Goal: Task Accomplishment & Management: Manage account settings

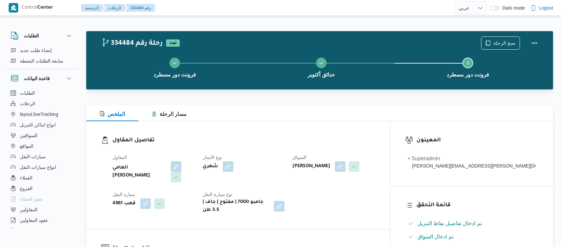
select select "ar"
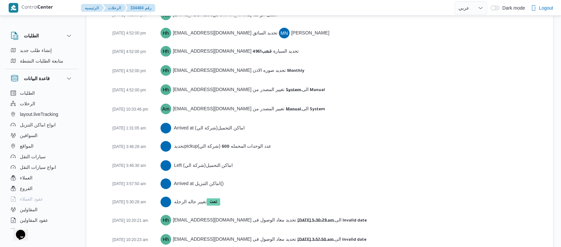
scroll to position [1165, 0]
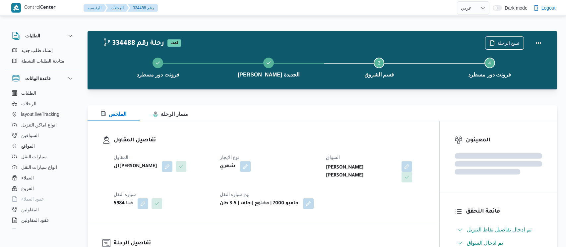
select select "ar"
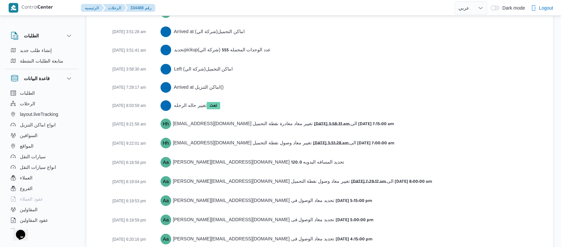
scroll to position [1172, 0]
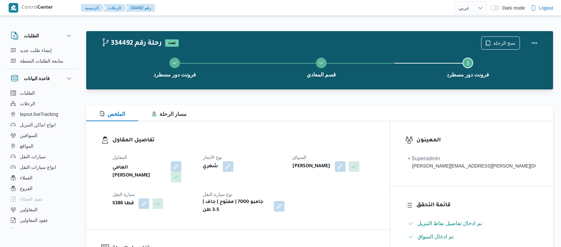
select select "ar"
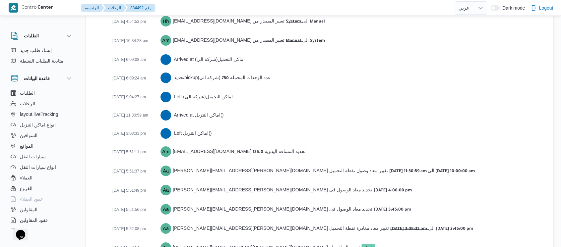
scroll to position [1099, 0]
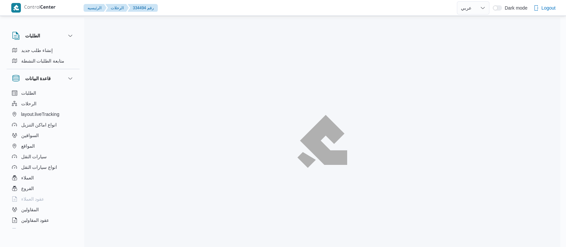
select select "ar"
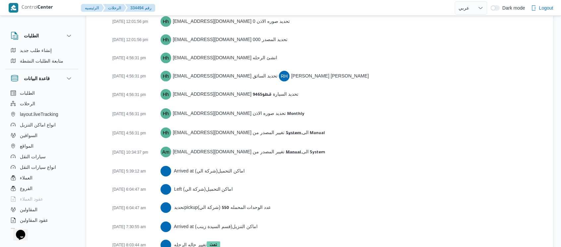
scroll to position [1115, 0]
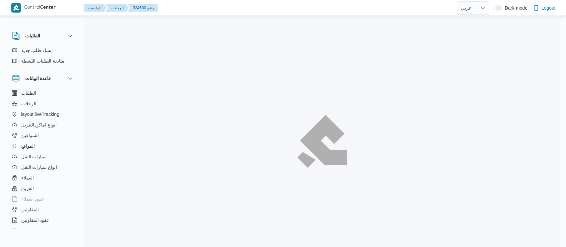
select select "ar"
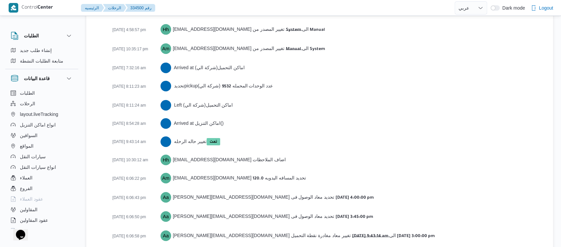
scroll to position [1091, 0]
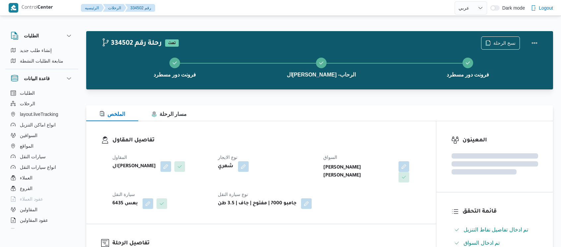
select select "ar"
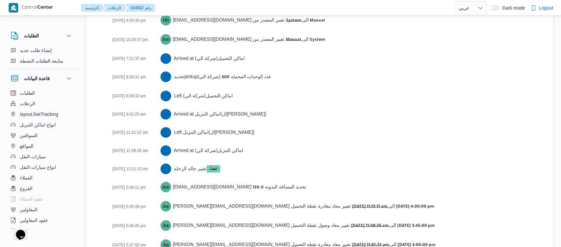
scroll to position [1099, 0]
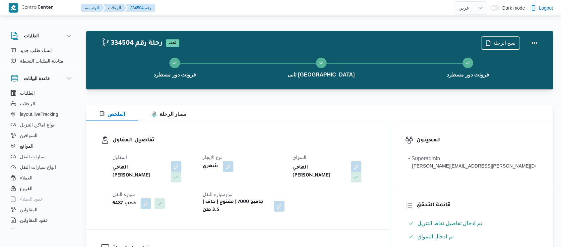
select select "ar"
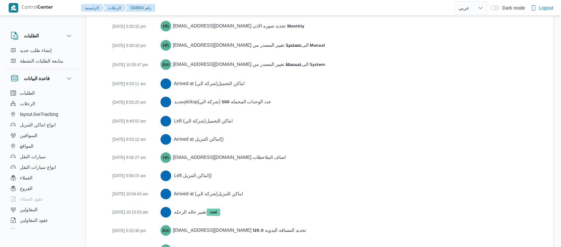
scroll to position [1136, 0]
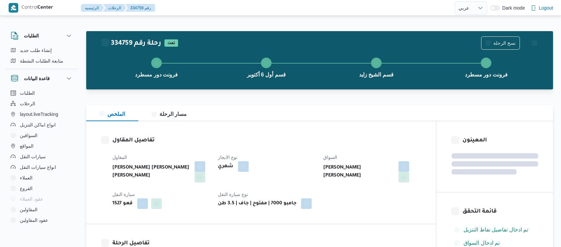
select select "ar"
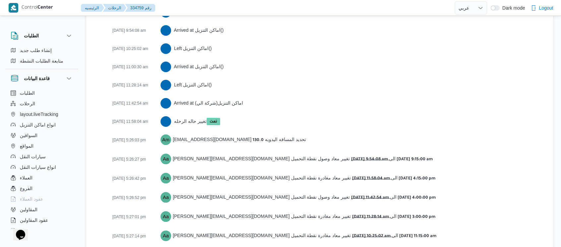
scroll to position [1219, 0]
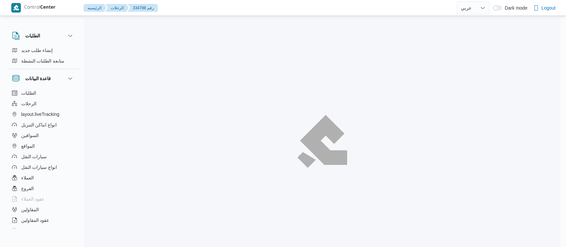
select select "ar"
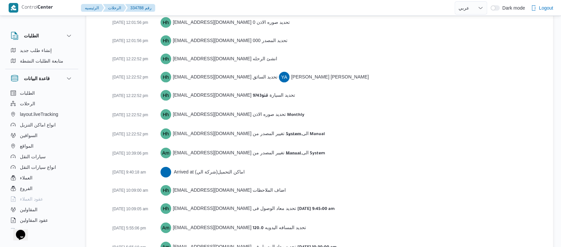
scroll to position [1072, 0]
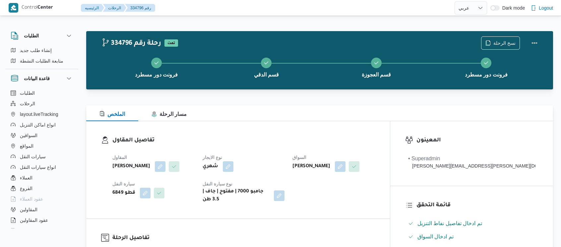
select select "ar"
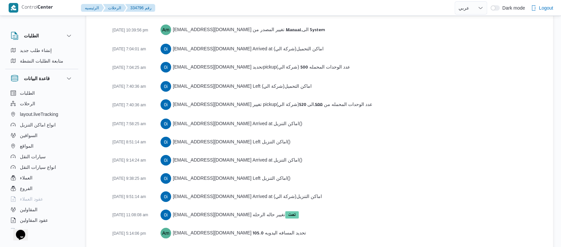
scroll to position [1227, 0]
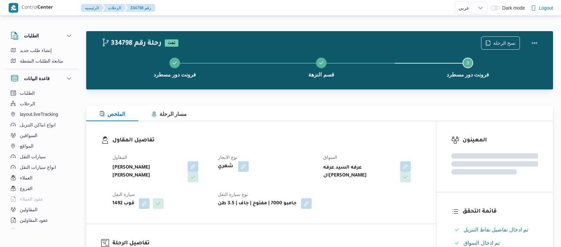
select select "ar"
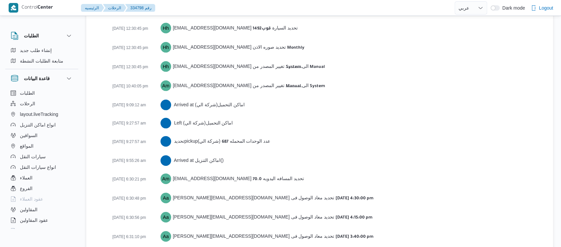
scroll to position [1006, 0]
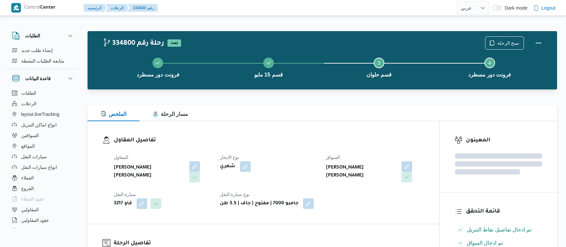
select select "ar"
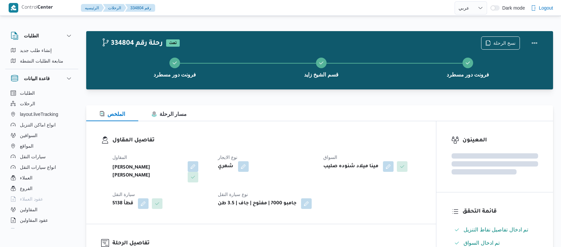
select select "ar"
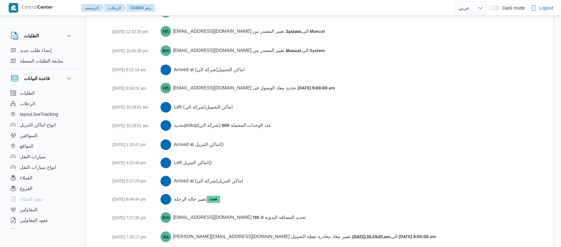
scroll to position [1117, 0]
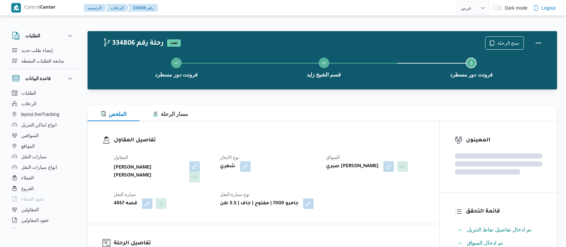
select select "ar"
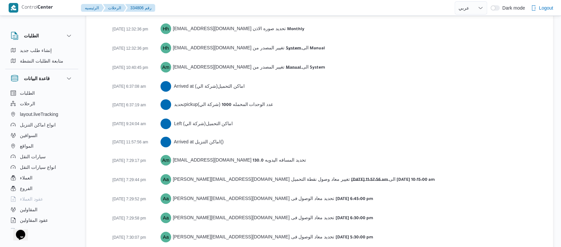
scroll to position [1080, 0]
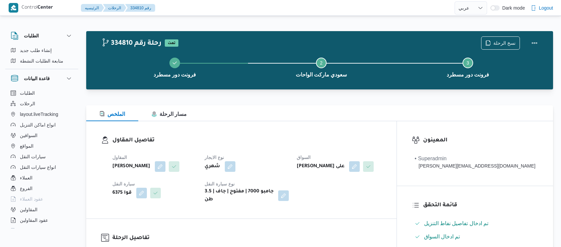
select select "ar"
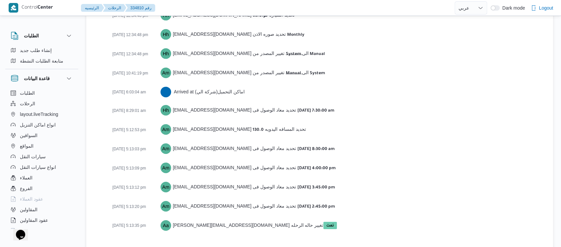
scroll to position [1054, 0]
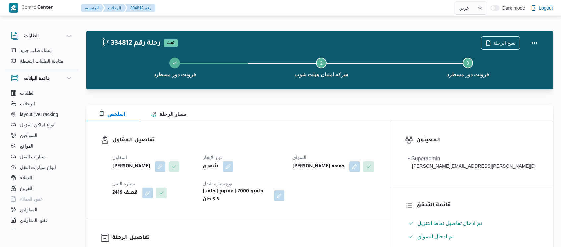
select select "ar"
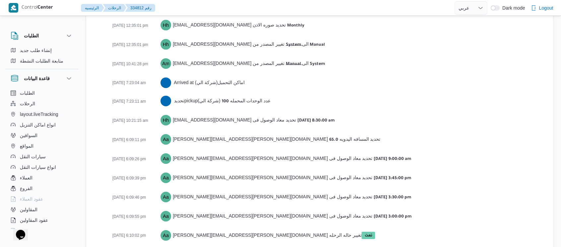
scroll to position [1072, 0]
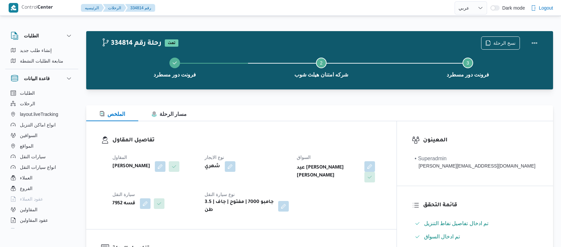
select select "ar"
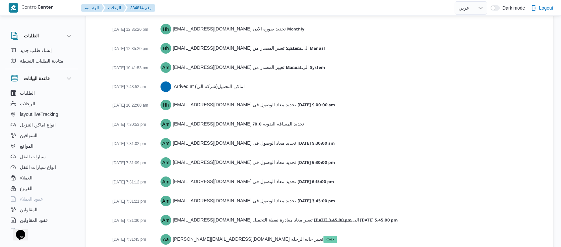
scroll to position [1072, 0]
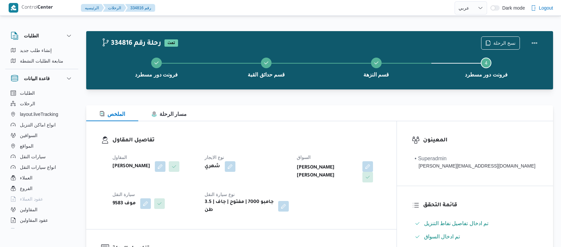
select select "ar"
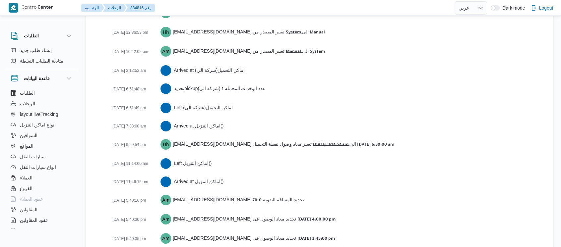
scroll to position [1145, 0]
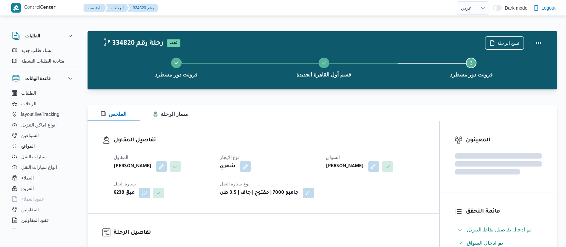
select select "ar"
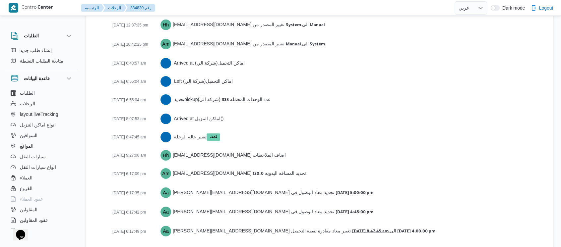
scroll to position [1091, 0]
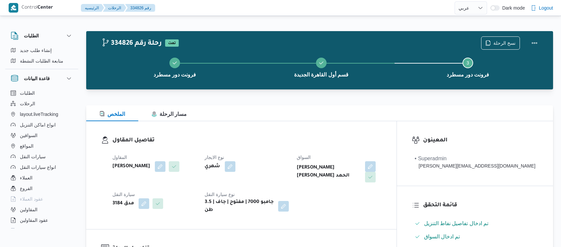
select select "ar"
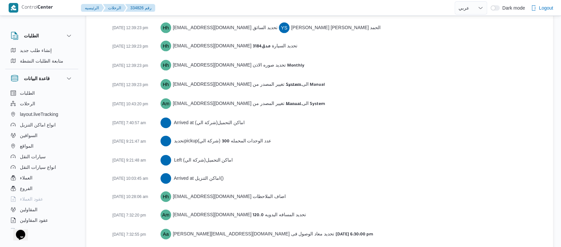
scroll to position [1091, 0]
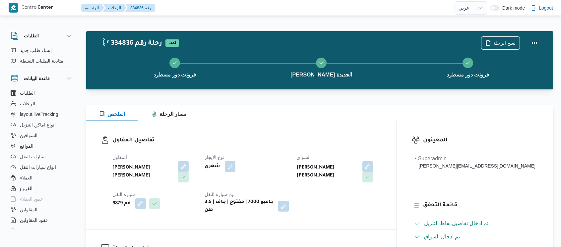
select select "ar"
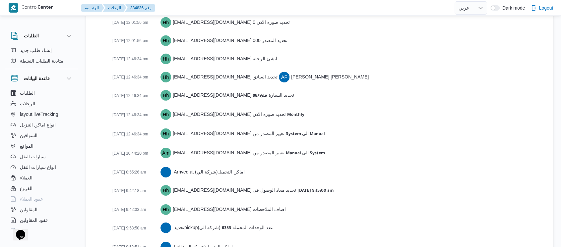
scroll to position [1165, 0]
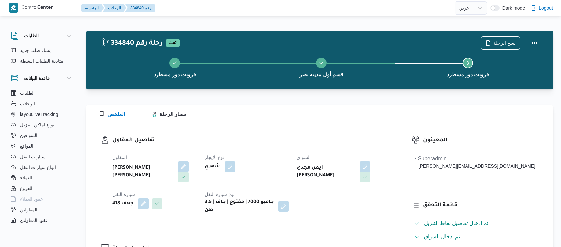
select select "ar"
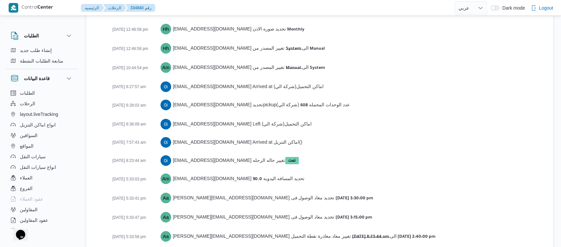
scroll to position [1072, 0]
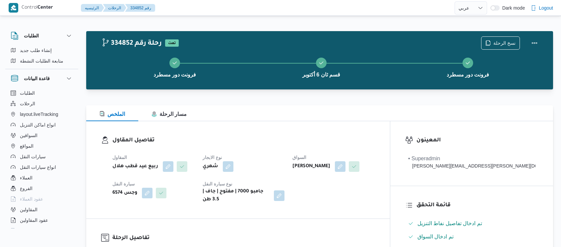
select select "ar"
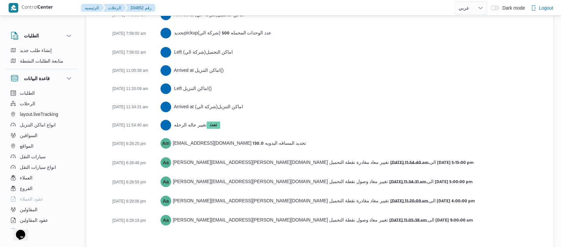
scroll to position [1128, 0]
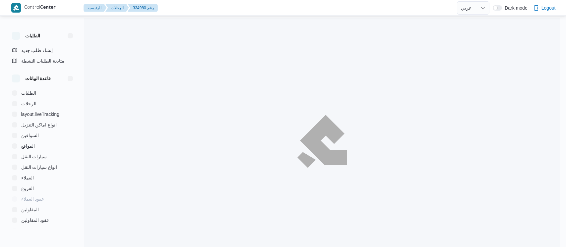
select select "ar"
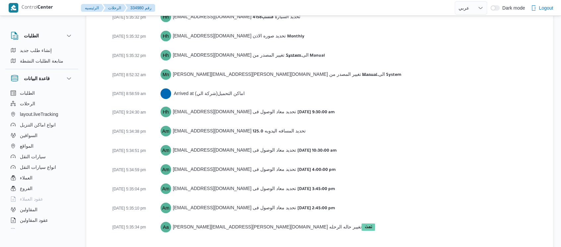
scroll to position [1054, 0]
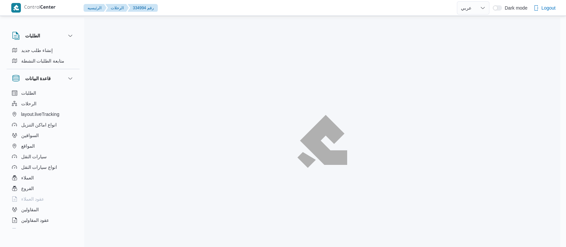
select select "ar"
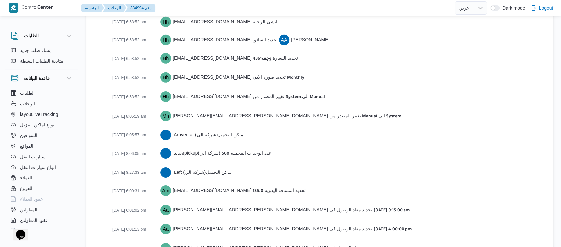
scroll to position [1127, 0]
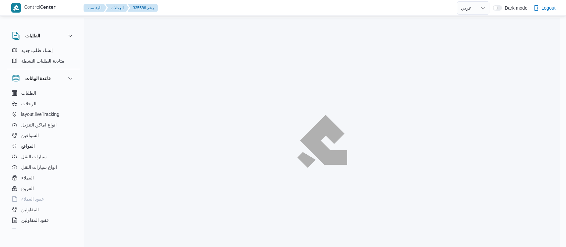
select select "ar"
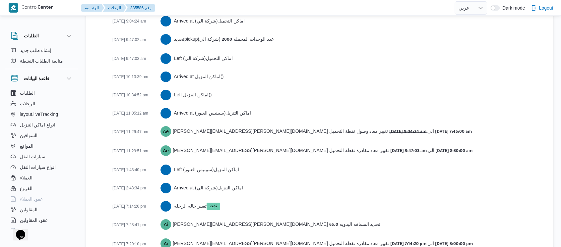
scroll to position [1164, 0]
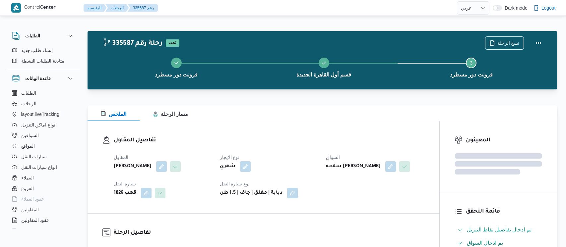
select select "ar"
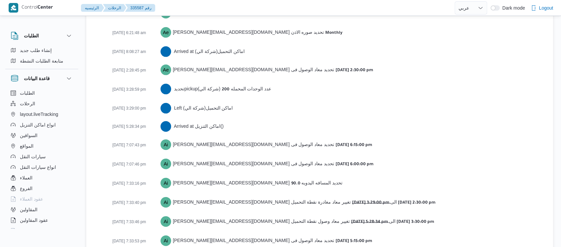
scroll to position [1025, 0]
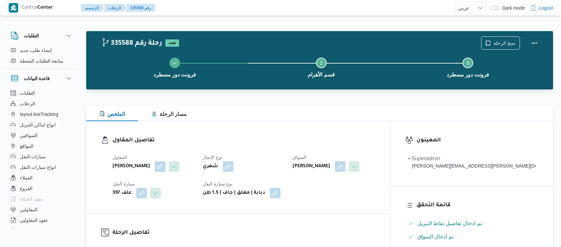
select select "ar"
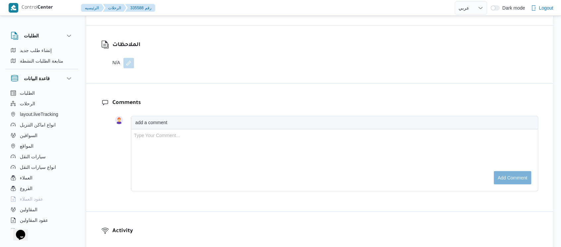
scroll to position [1025, 0]
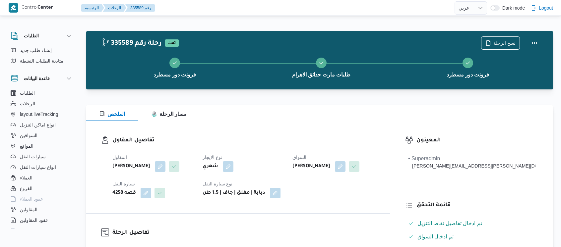
select select "ar"
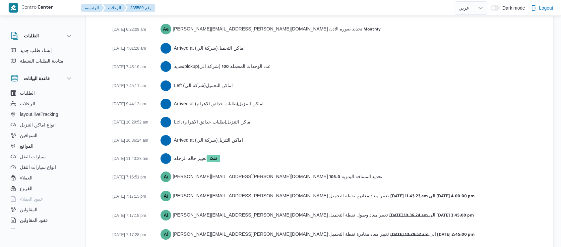
scroll to position [1061, 0]
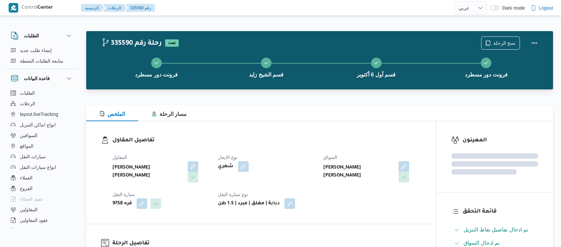
select select "ar"
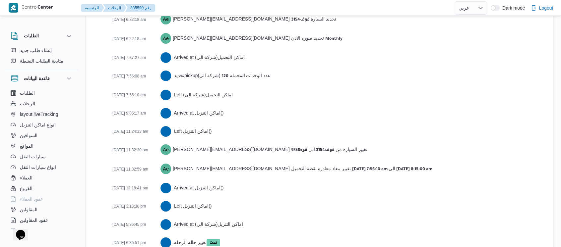
scroll to position [1135, 0]
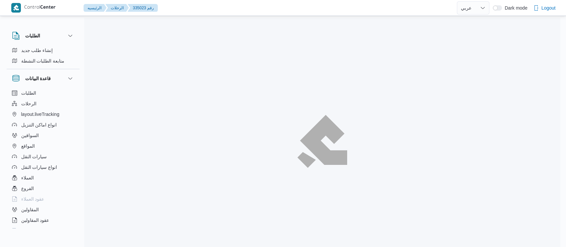
select select "ar"
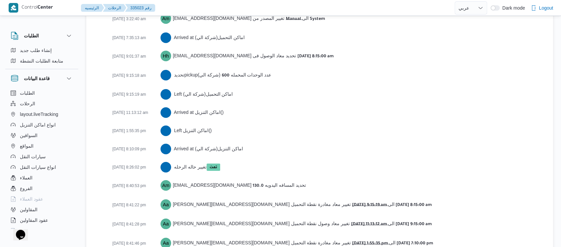
scroll to position [1136, 0]
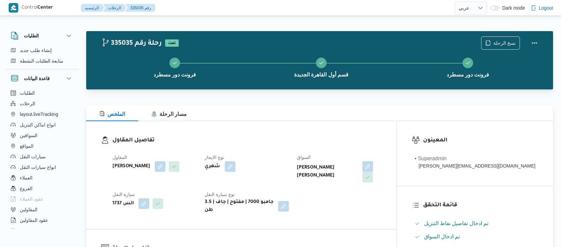
select select "ar"
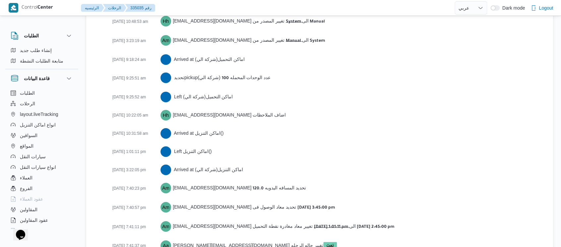
scroll to position [1099, 0]
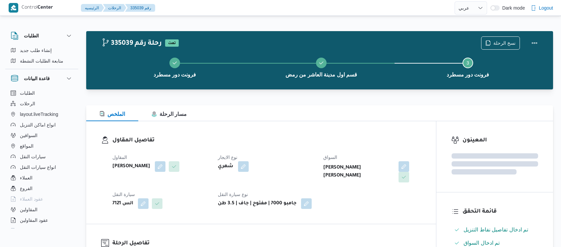
select select "ar"
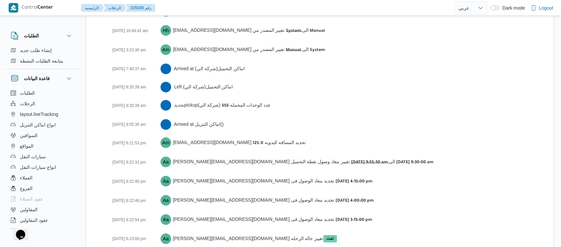
scroll to position [1091, 0]
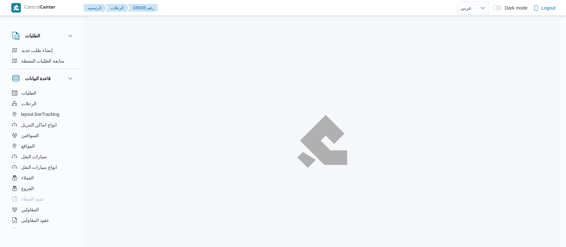
select select "ar"
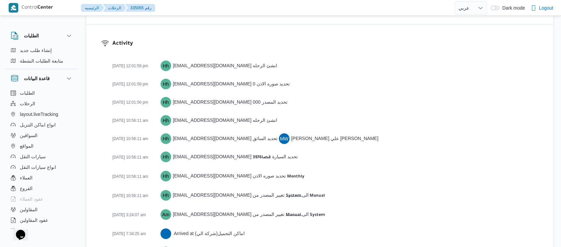
scroll to position [1172, 0]
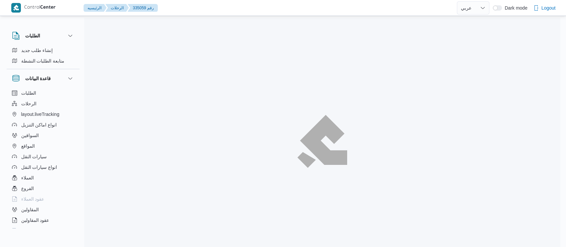
select select "ar"
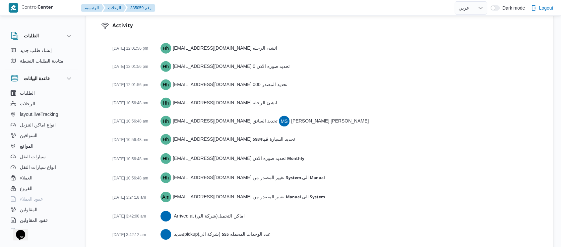
scroll to position [1136, 0]
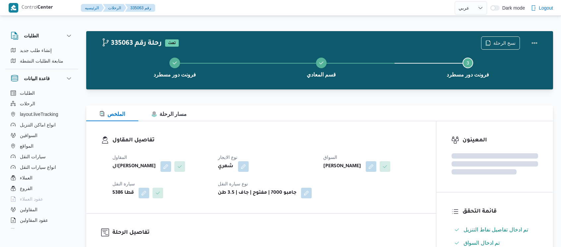
select select "ar"
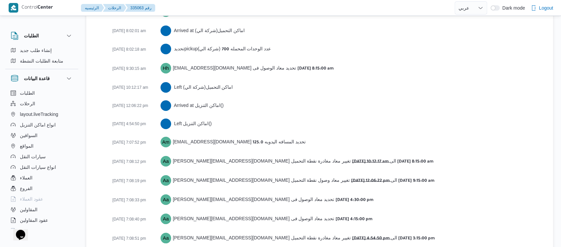
scroll to position [1136, 0]
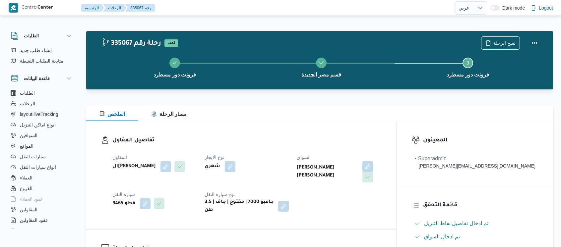
select select "ar"
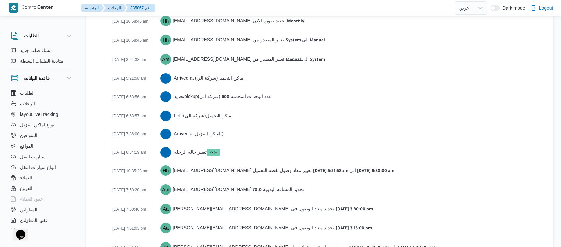
scroll to position [1080, 0]
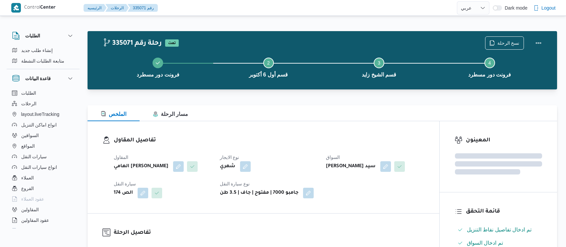
select select "ar"
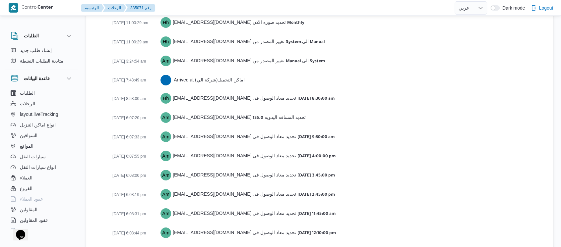
scroll to position [1098, 0]
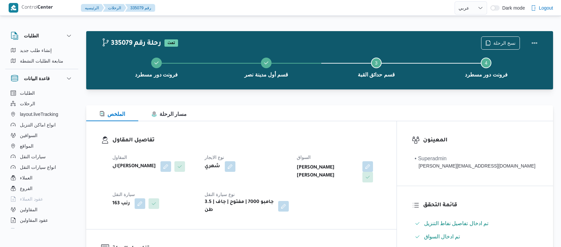
select select "ar"
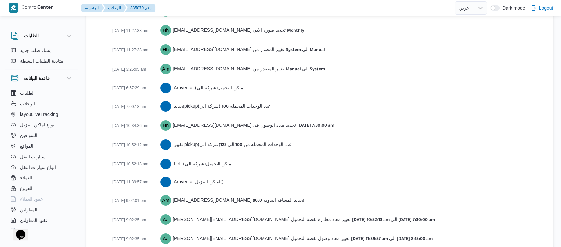
scroll to position [1069, 0]
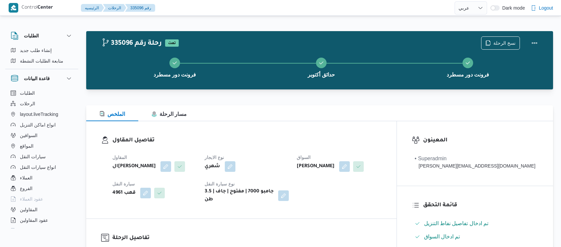
select select "ar"
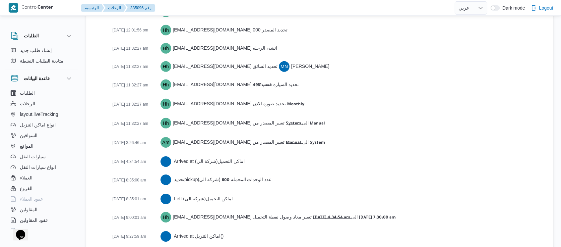
scroll to position [1128, 0]
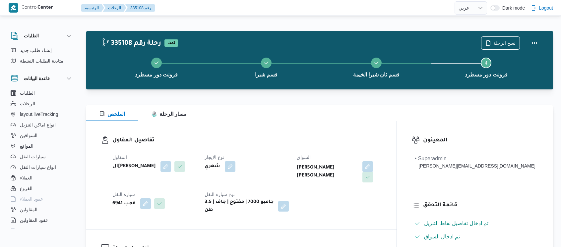
select select "ar"
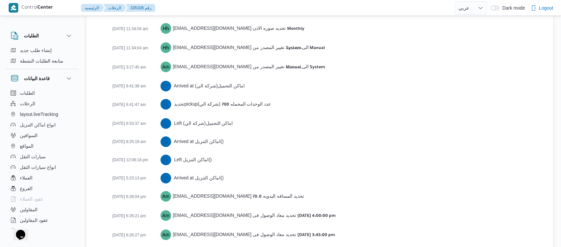
scroll to position [1135, 0]
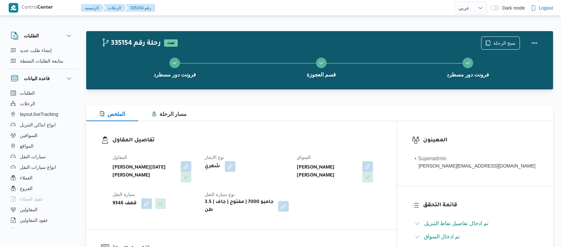
select select "ar"
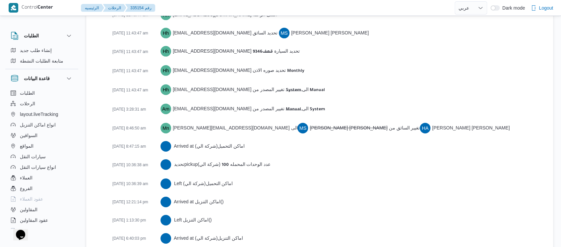
scroll to position [1109, 0]
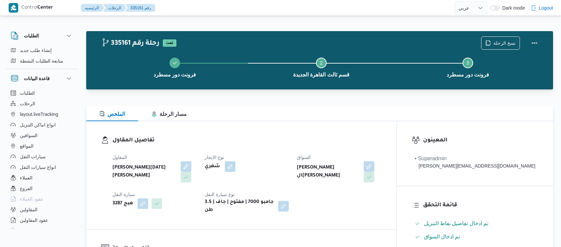
select select "ar"
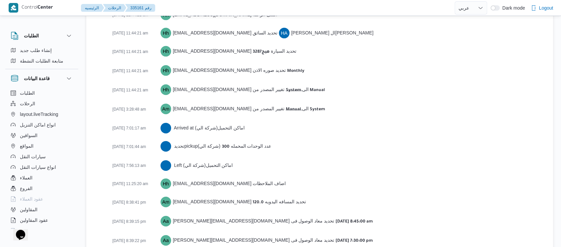
scroll to position [1091, 0]
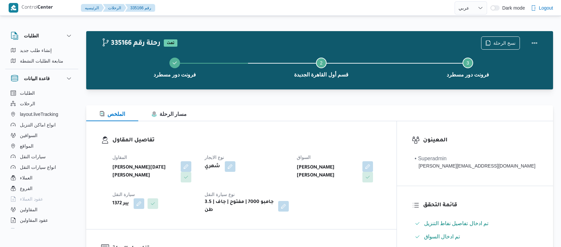
select select "ar"
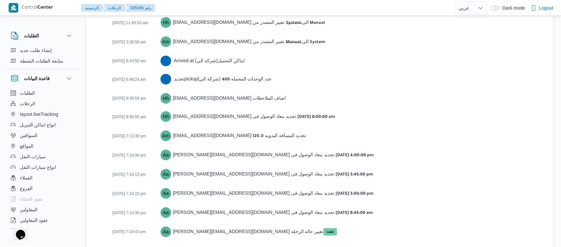
scroll to position [1091, 0]
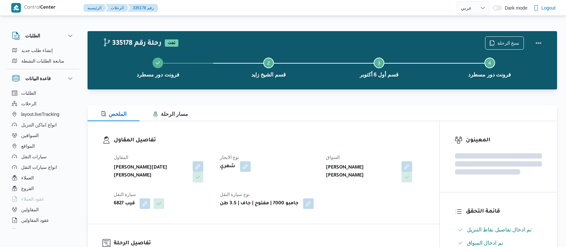
select select "ar"
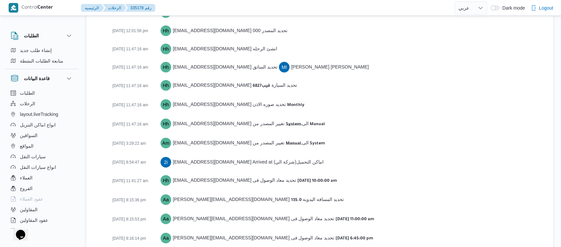
scroll to position [976, 0]
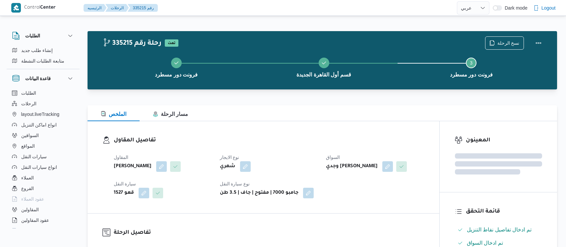
select select "ar"
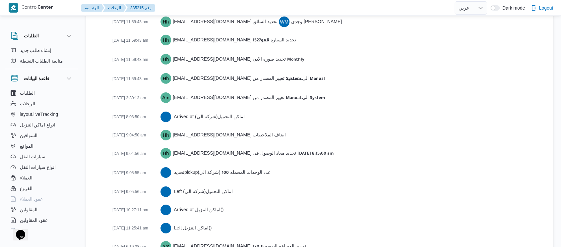
scroll to position [1165, 0]
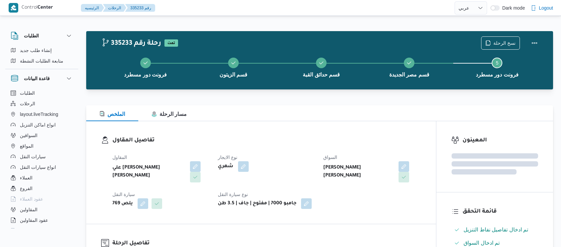
select select "ar"
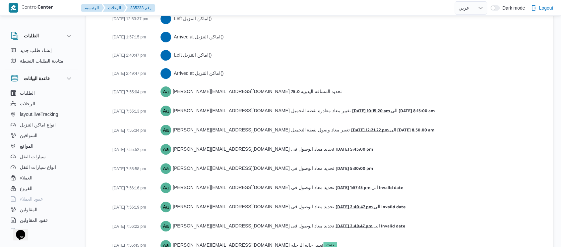
scroll to position [1282, 0]
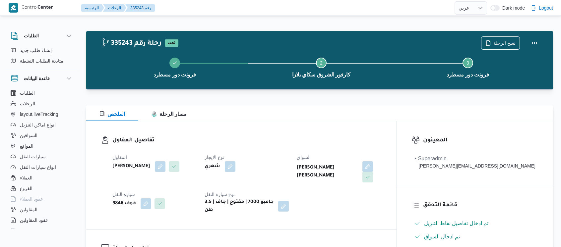
select select "ar"
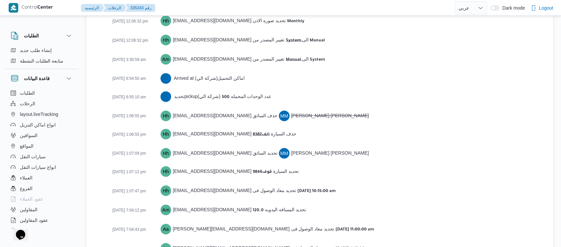
scroll to position [1047, 0]
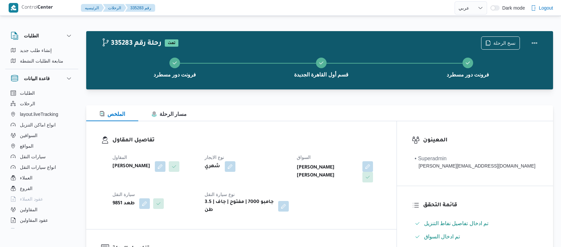
select select "ar"
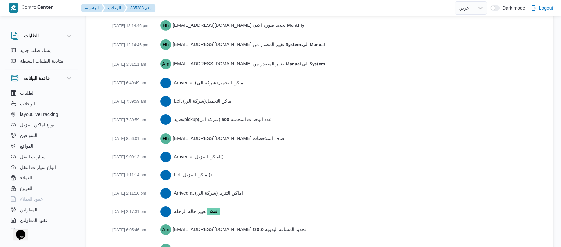
scroll to position [1117, 0]
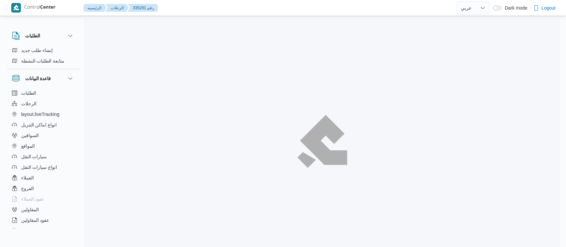
select select "ar"
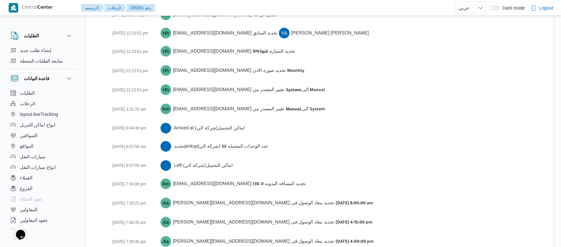
scroll to position [1072, 0]
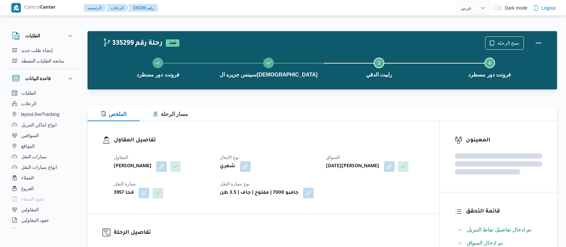
select select "ar"
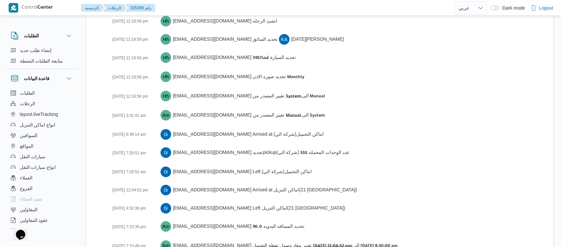
scroll to position [1154, 0]
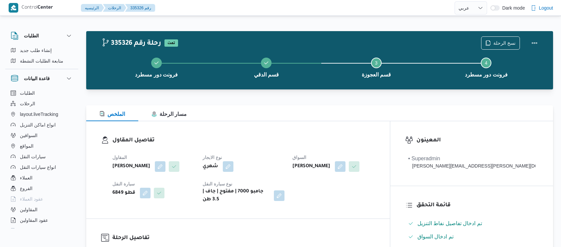
select select "ar"
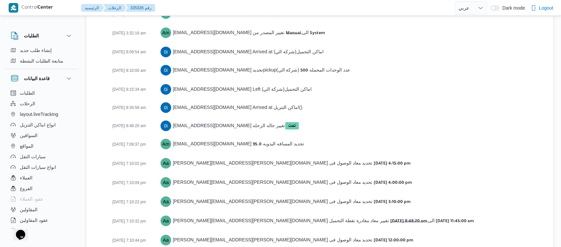
scroll to position [1135, 0]
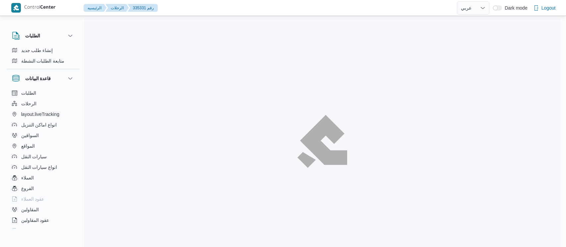
select select "ar"
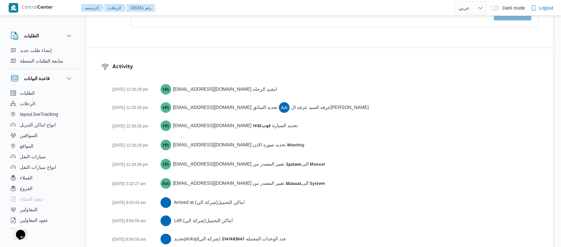
scroll to position [1043, 0]
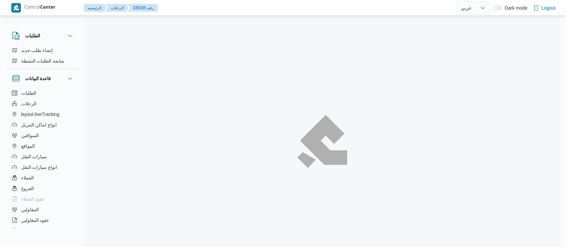
select select "ar"
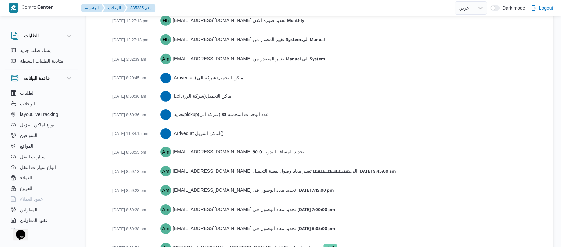
scroll to position [1025, 0]
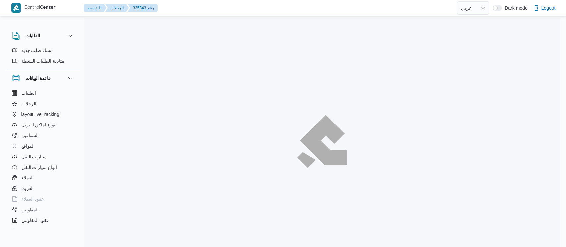
select select "ar"
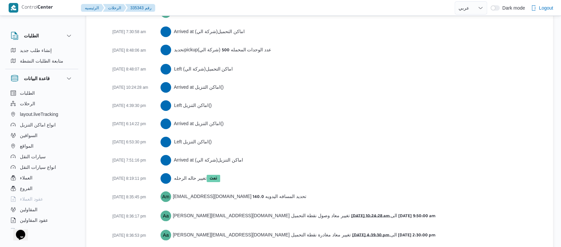
scroll to position [1153, 0]
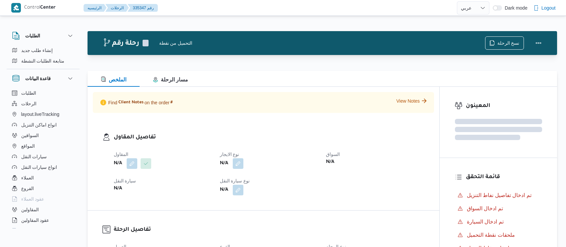
select select "ar"
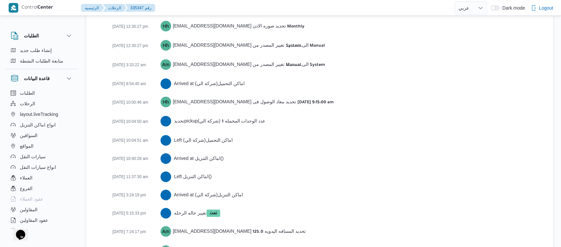
scroll to position [1136, 0]
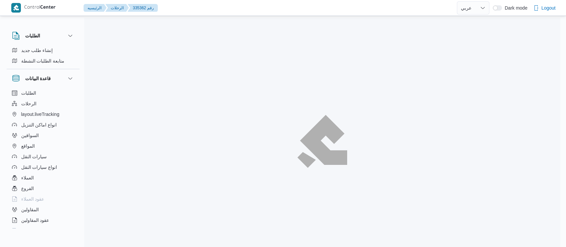
select select "ar"
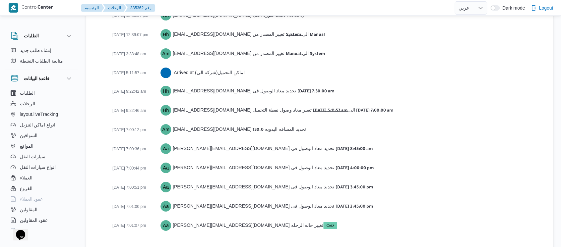
scroll to position [1091, 0]
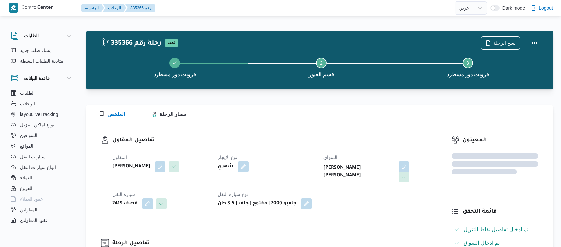
select select "ar"
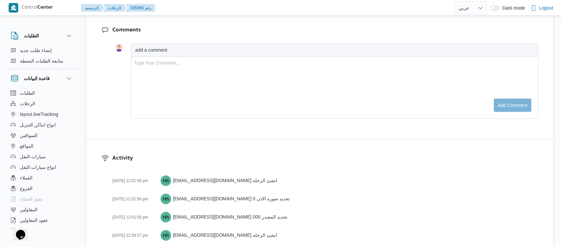
scroll to position [1072, 0]
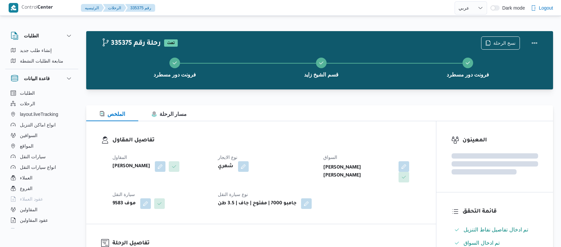
select select "ar"
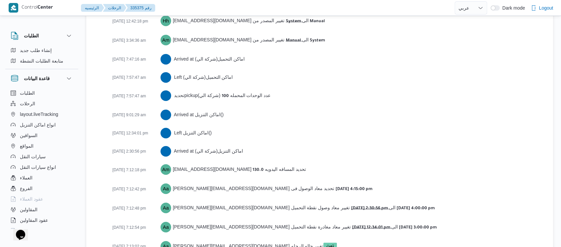
scroll to position [1109, 0]
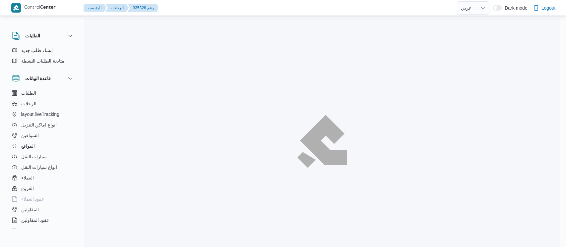
select select "ar"
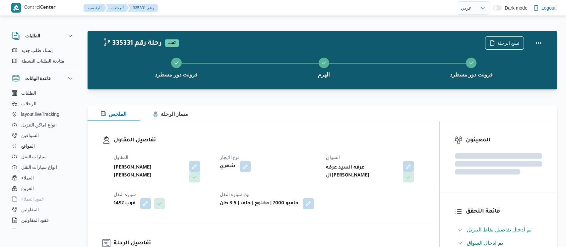
select select "ar"
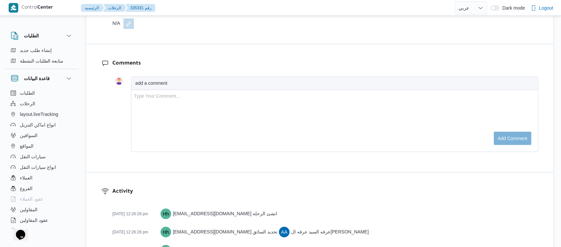
scroll to position [1043, 0]
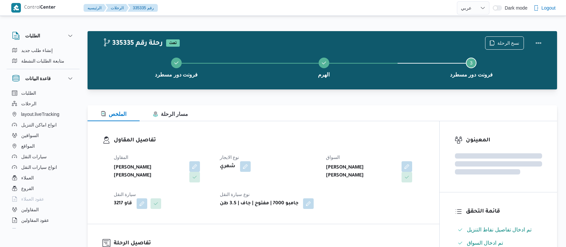
select select "ar"
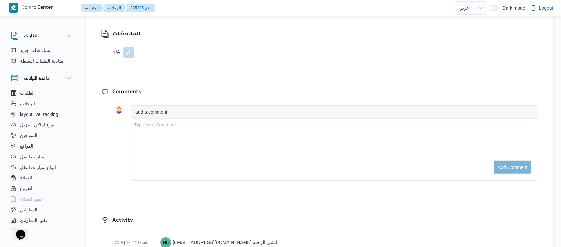
scroll to position [1025, 0]
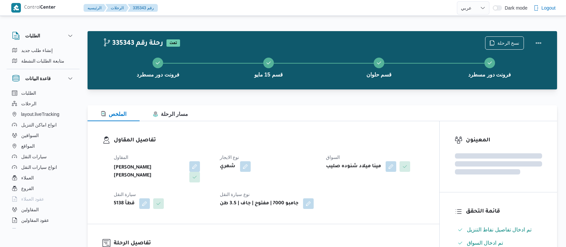
select select "ar"
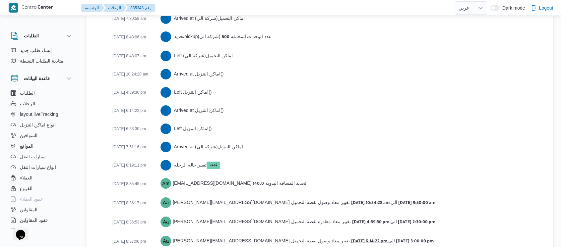
scroll to position [1153, 0]
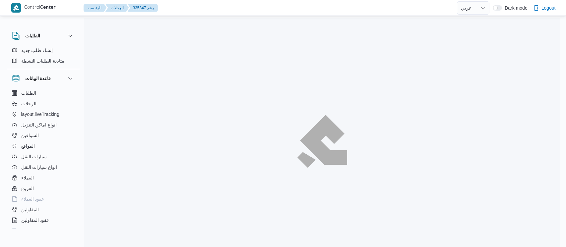
select select "ar"
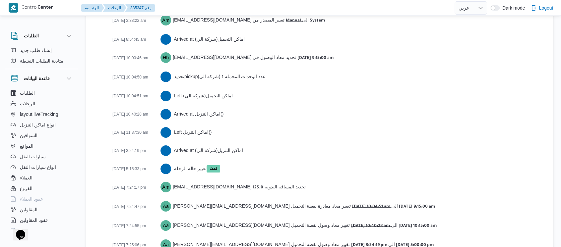
scroll to position [1136, 0]
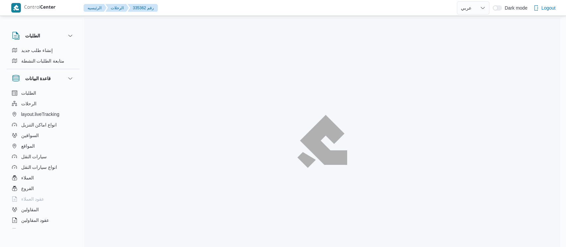
select select "ar"
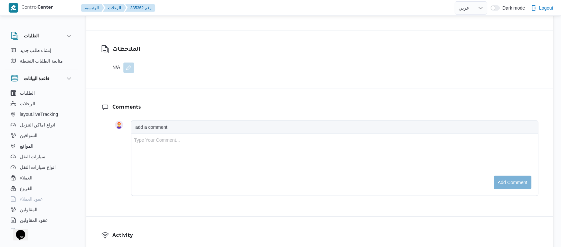
scroll to position [1072, 0]
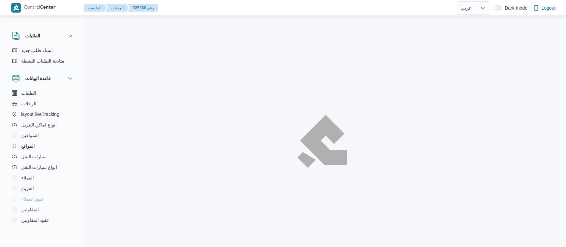
select select "ar"
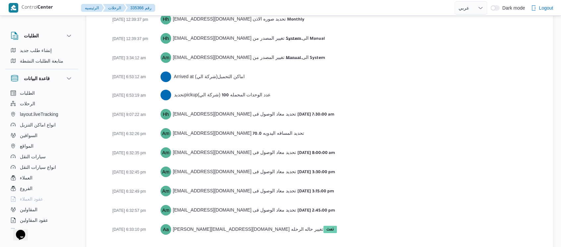
scroll to position [1072, 0]
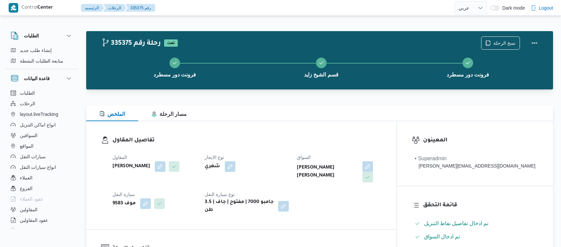
select select "ar"
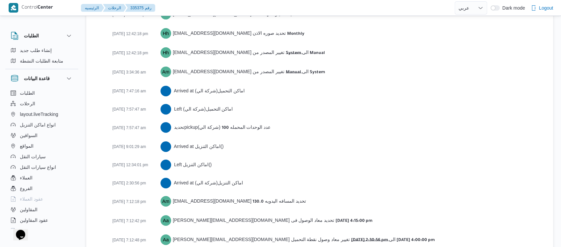
scroll to position [1109, 0]
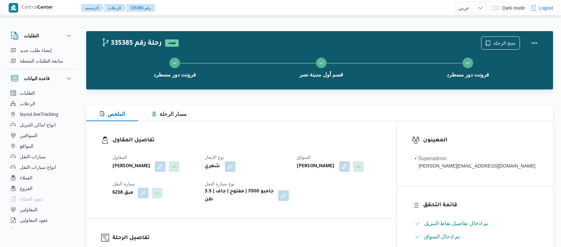
select select "ar"
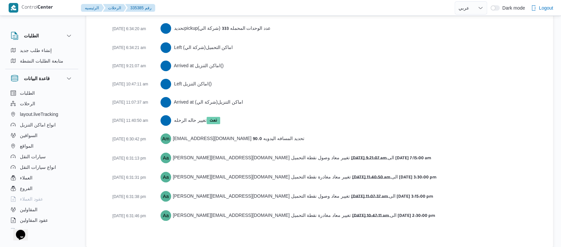
scroll to position [1128, 0]
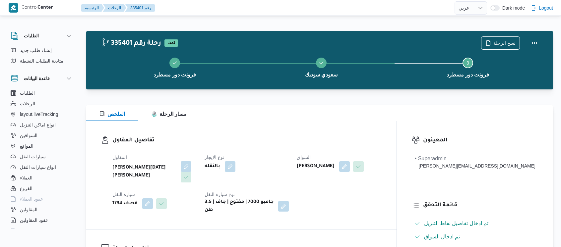
select select "ar"
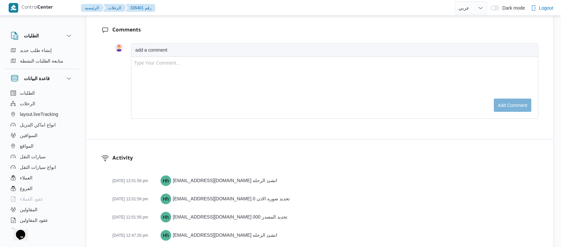
scroll to position [1146, 0]
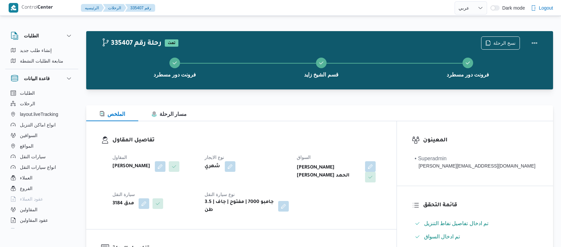
select select "ar"
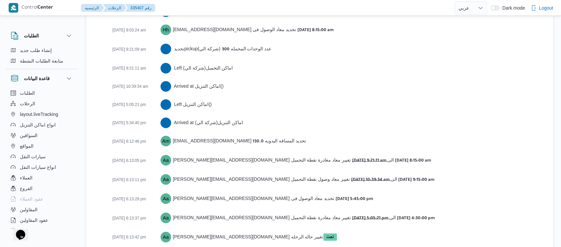
scroll to position [1146, 0]
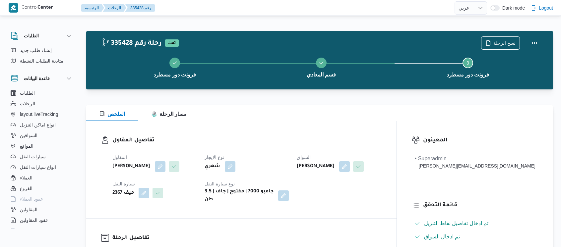
select select "ar"
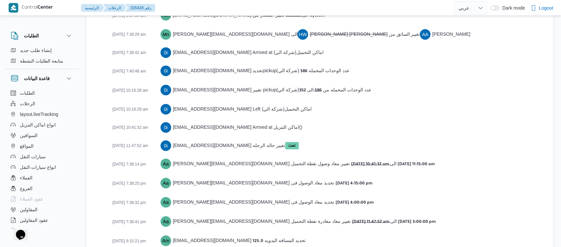
scroll to position [1128, 0]
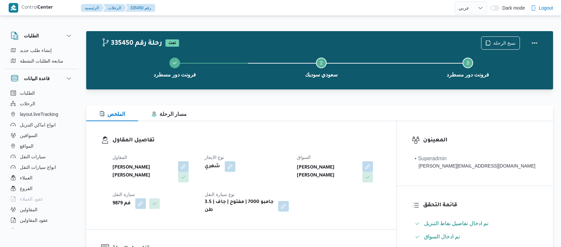
select select "ar"
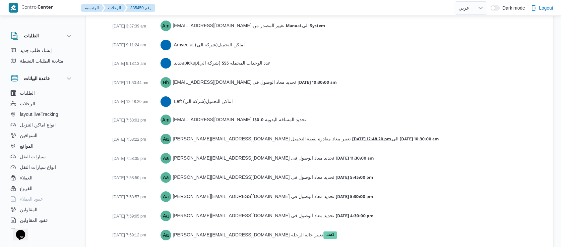
scroll to position [1109, 0]
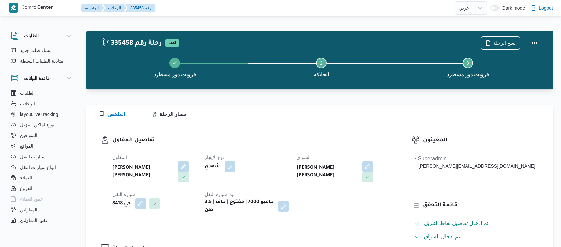
select select "ar"
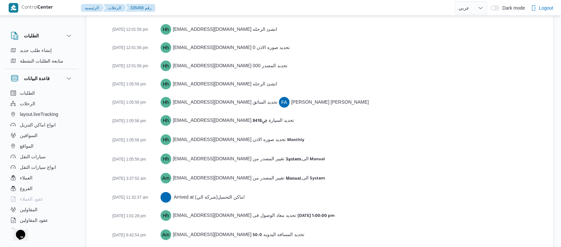
scroll to position [1054, 0]
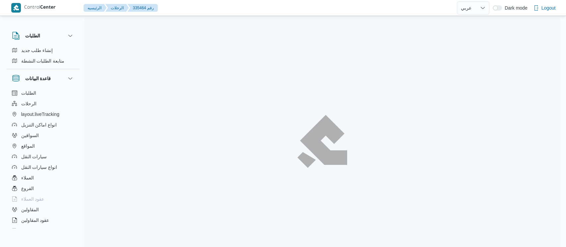
select select "ar"
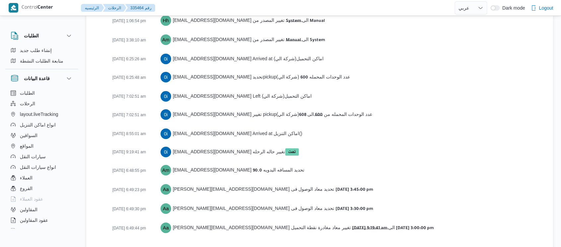
scroll to position [1109, 0]
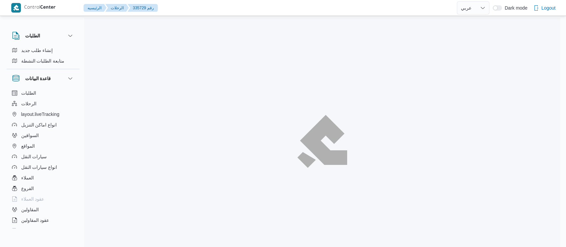
select select "ar"
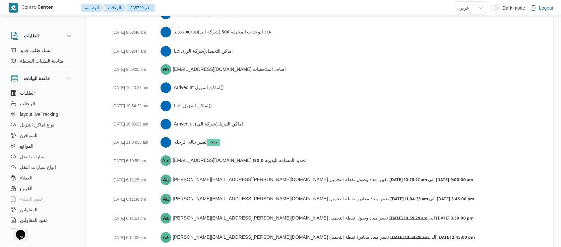
scroll to position [1146, 0]
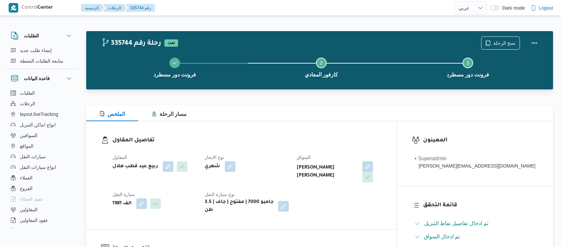
select select "ar"
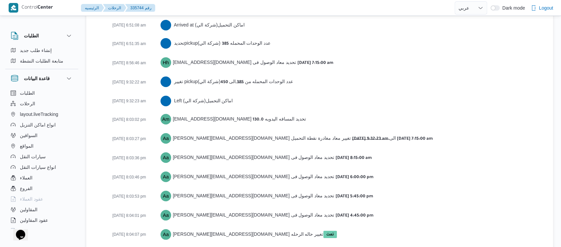
scroll to position [1128, 0]
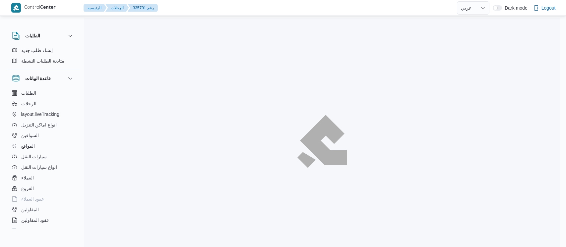
select select "ar"
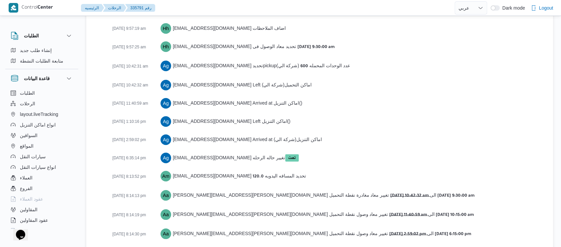
scroll to position [1165, 0]
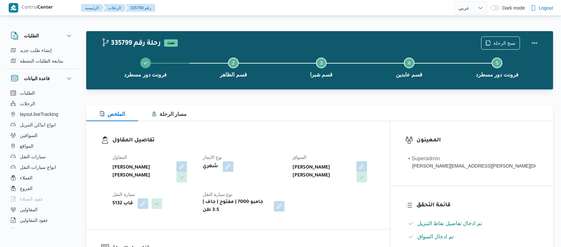
select select "ar"
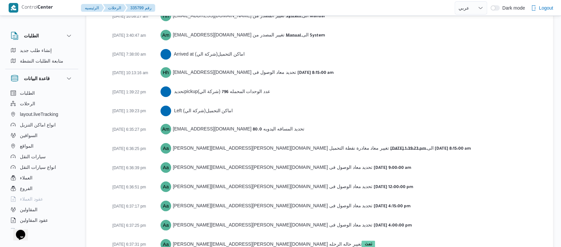
scroll to position [1134, 0]
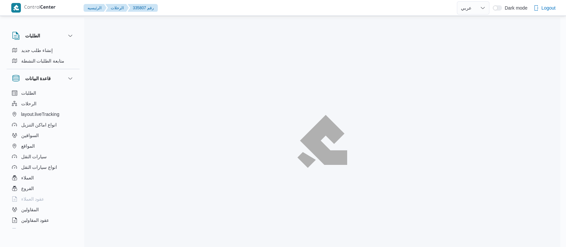
select select "ar"
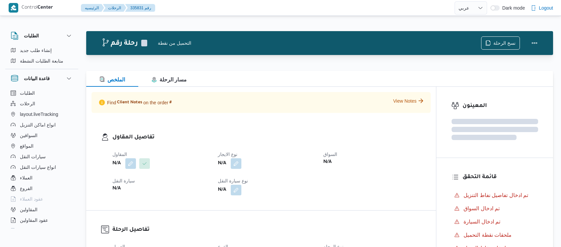
select select "ar"
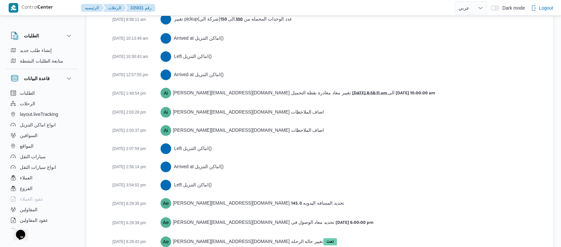
scroll to position [1281, 0]
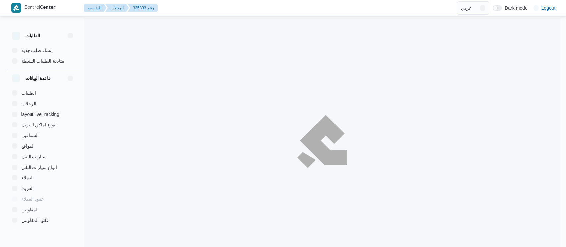
select select "ar"
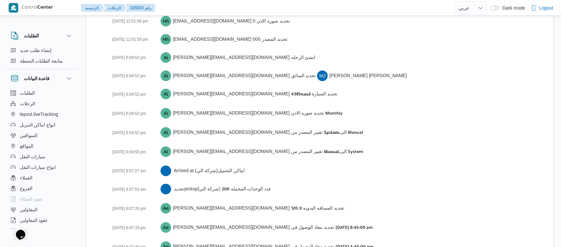
scroll to position [1041, 0]
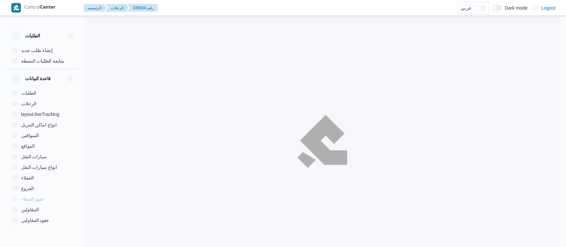
select select "ar"
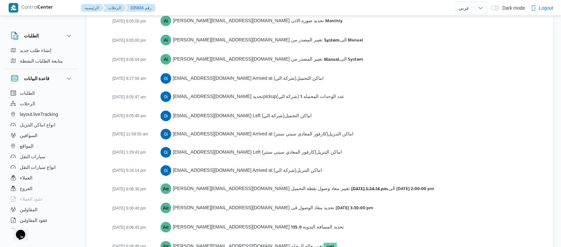
scroll to position [1091, 0]
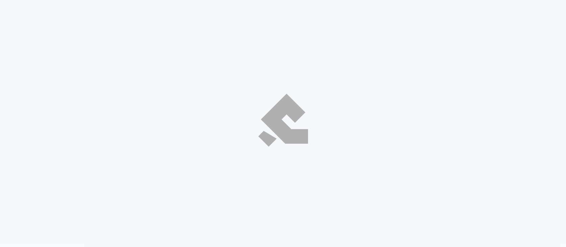
select select "ar"
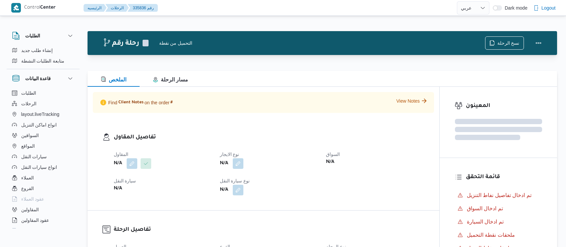
select select "ar"
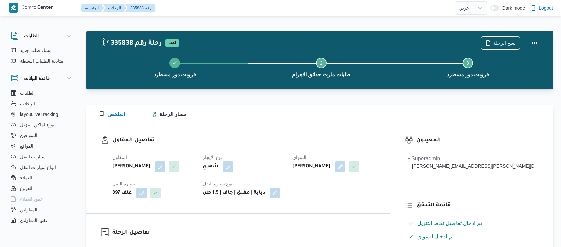
select select "ar"
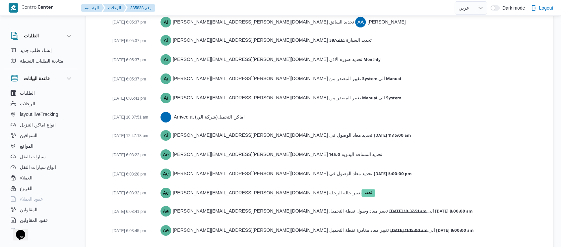
scroll to position [1025, 0]
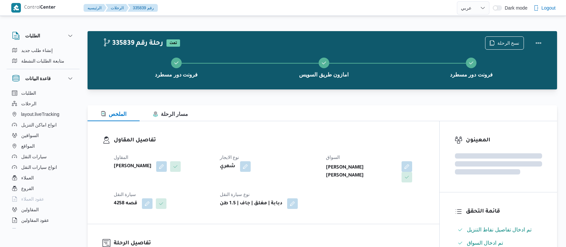
select select "ar"
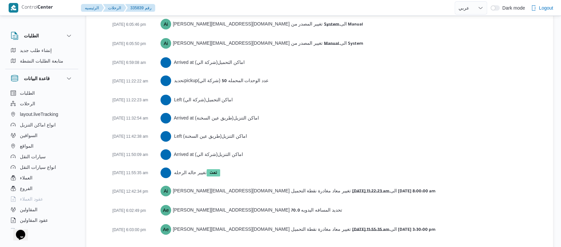
scroll to position [1080, 0]
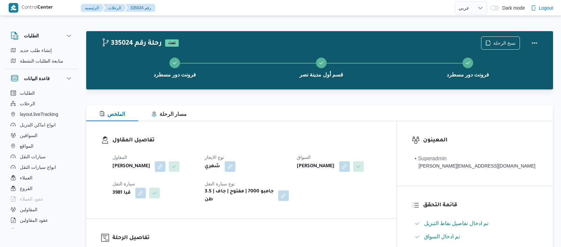
select select "ar"
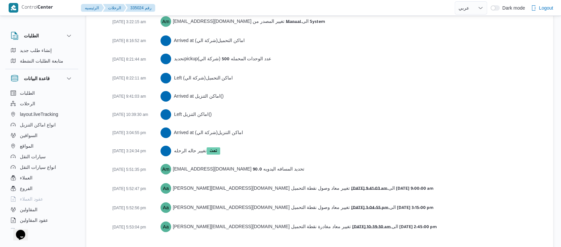
scroll to position [1099, 0]
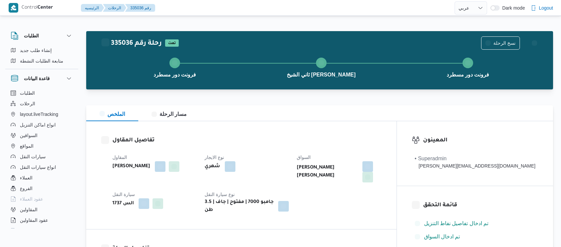
select select "ar"
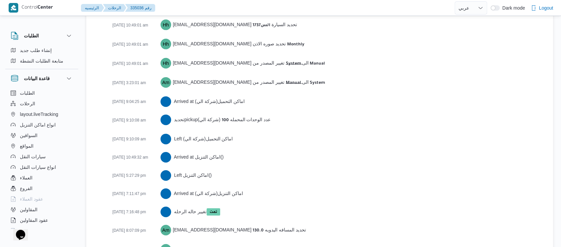
scroll to position [1061, 0]
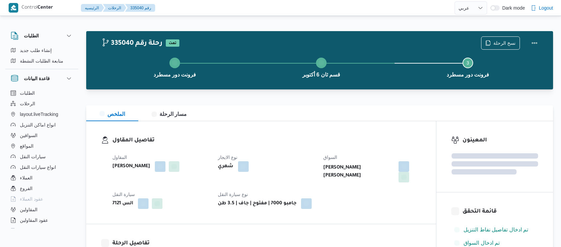
select select "ar"
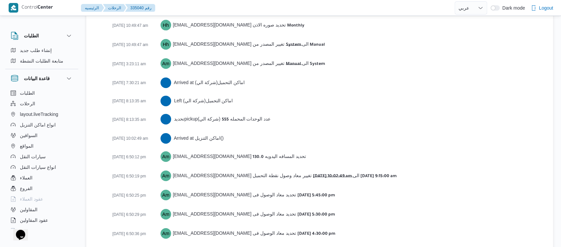
scroll to position [1091, 0]
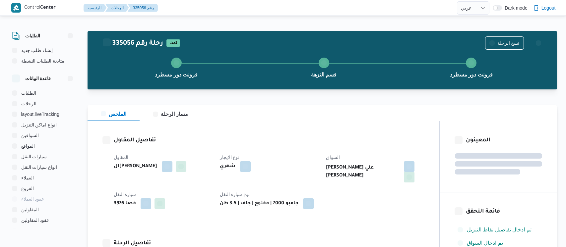
select select "ar"
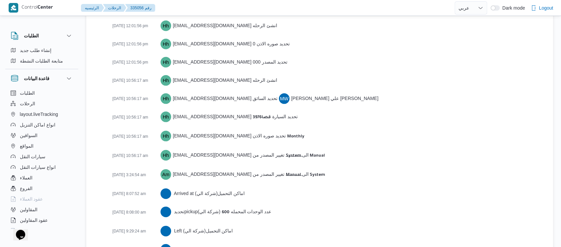
scroll to position [1099, 0]
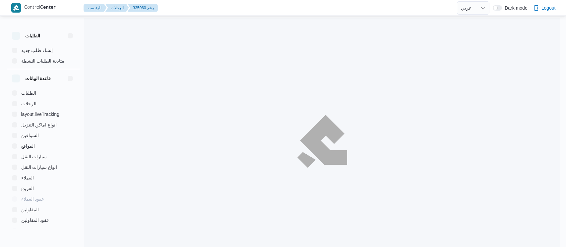
select select "ar"
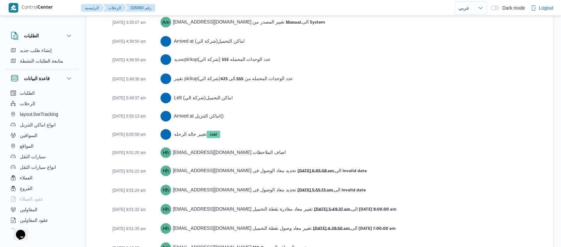
scroll to position [1103, 0]
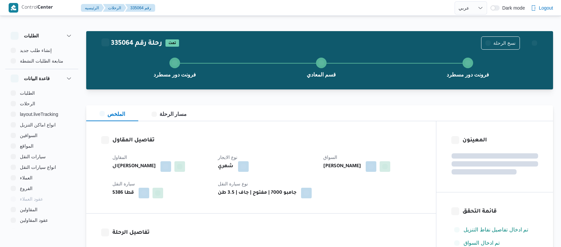
select select "ar"
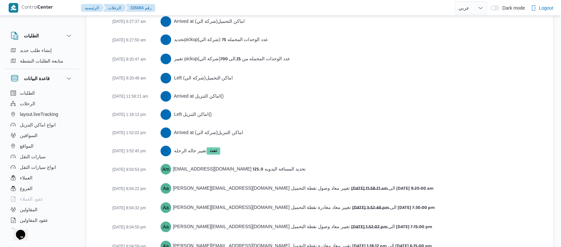
scroll to position [1136, 0]
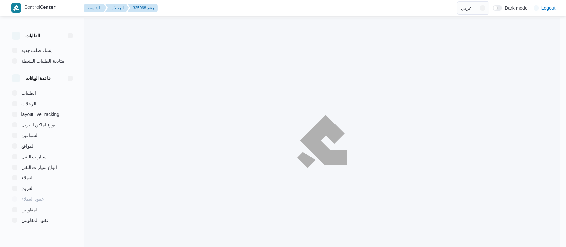
select select "ar"
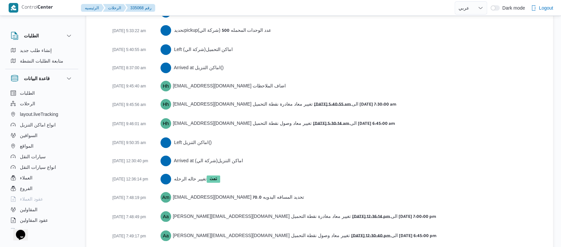
scroll to position [1154, 0]
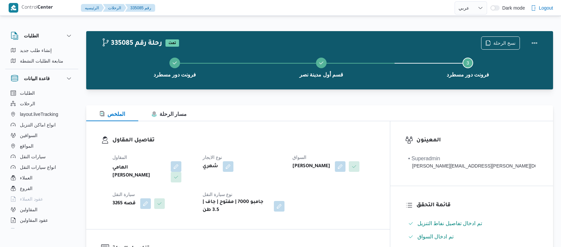
select select "ar"
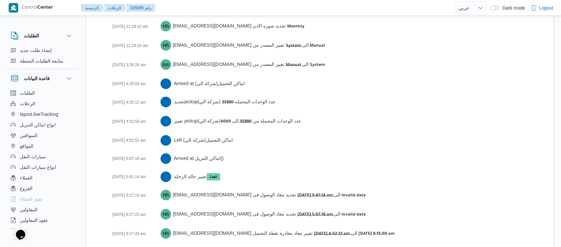
scroll to position [1183, 0]
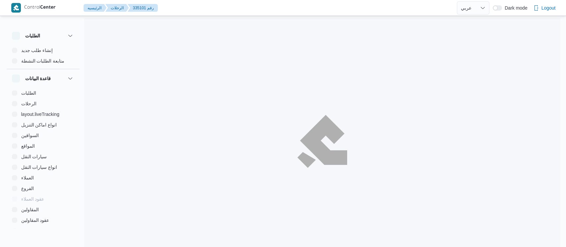
select select "ar"
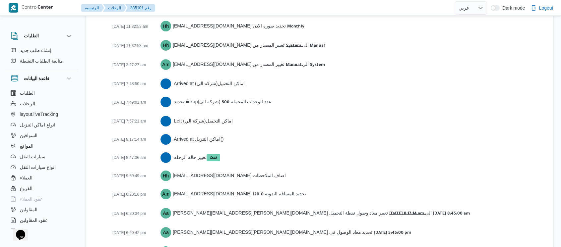
scroll to position [1099, 0]
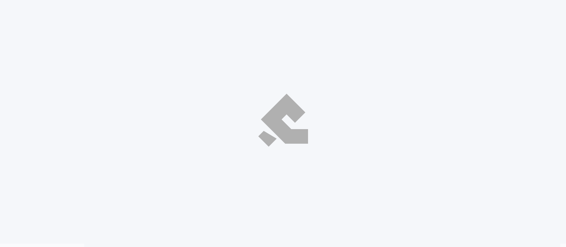
select select "ar"
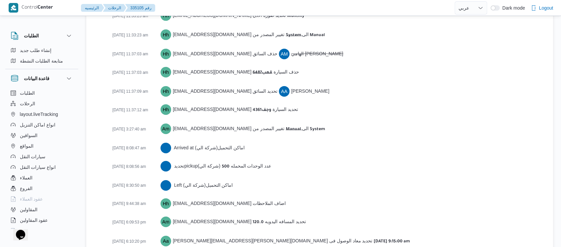
scroll to position [1165, 0]
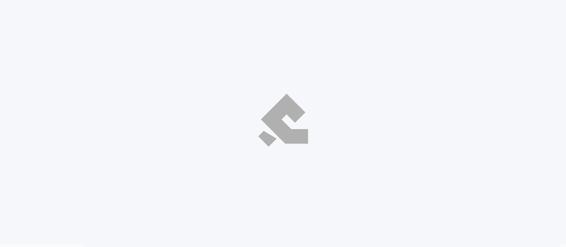
select select "ar"
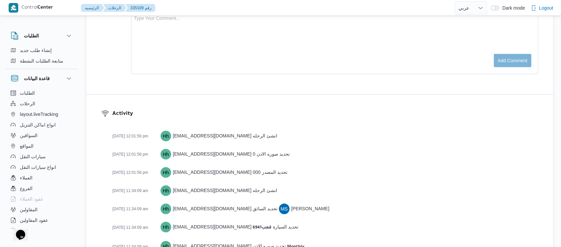
scroll to position [884, 0]
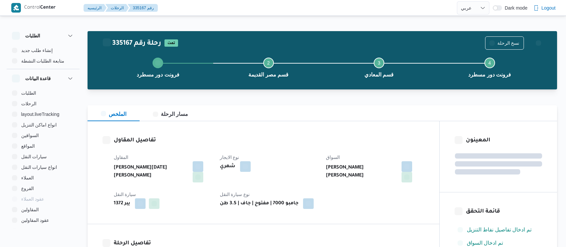
select select "ar"
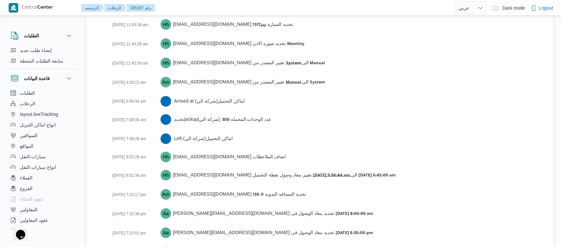
scroll to position [1164, 0]
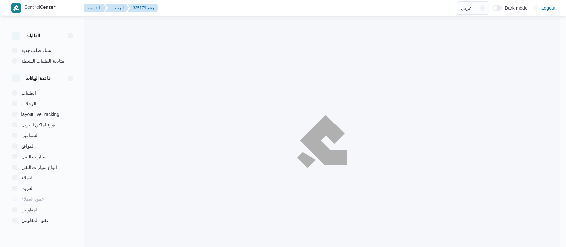
select select "ar"
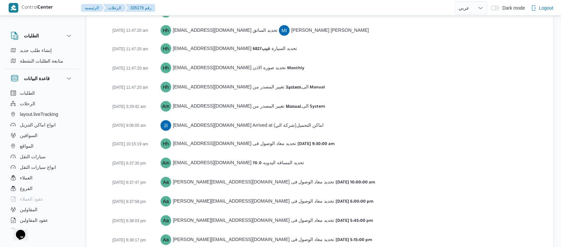
scroll to position [1109, 0]
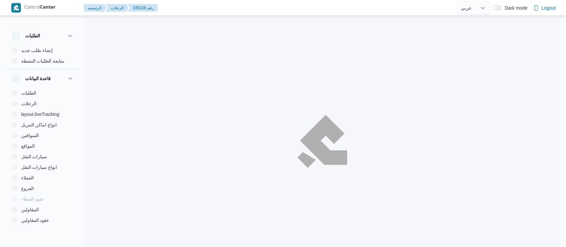
select select "ar"
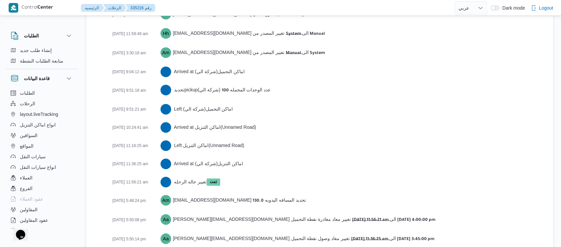
scroll to position [1109, 0]
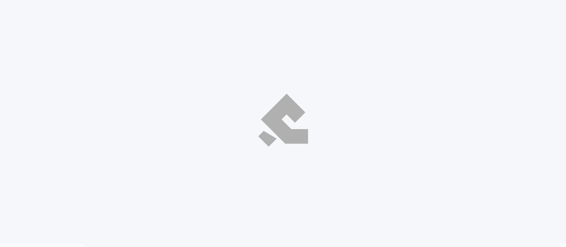
select select "ar"
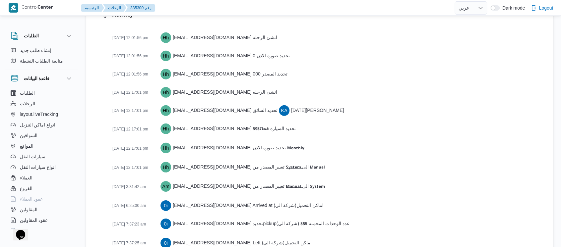
scroll to position [1080, 0]
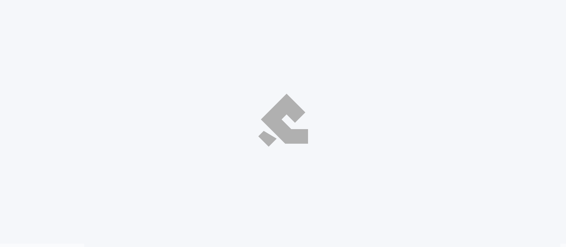
select select "ar"
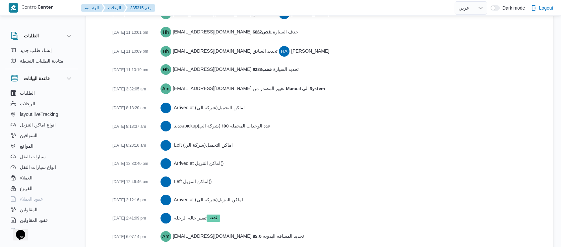
scroll to position [1276, 0]
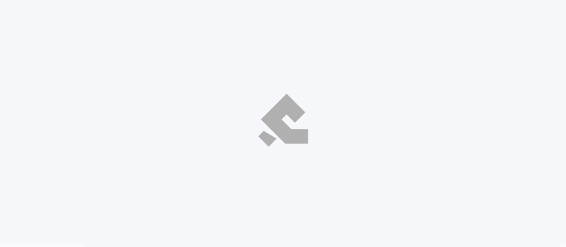
select select "ar"
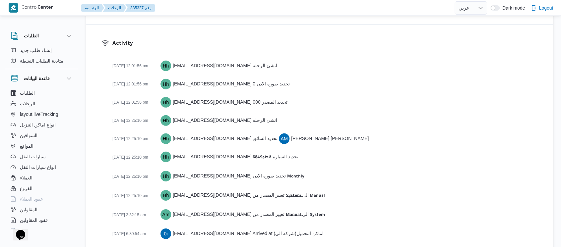
scroll to position [1154, 0]
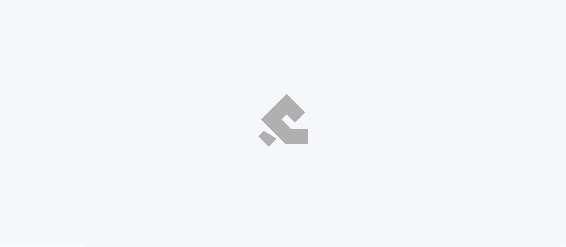
select select "ar"
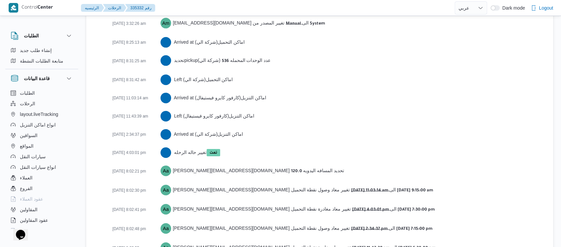
scroll to position [1062, 0]
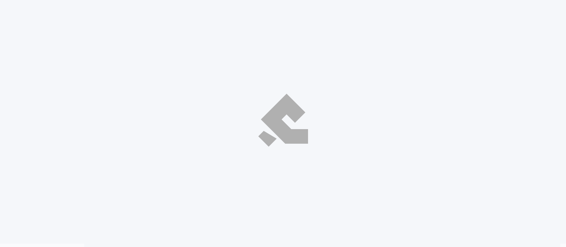
select select "ar"
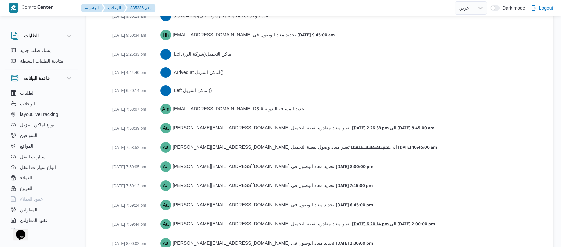
scroll to position [1135, 0]
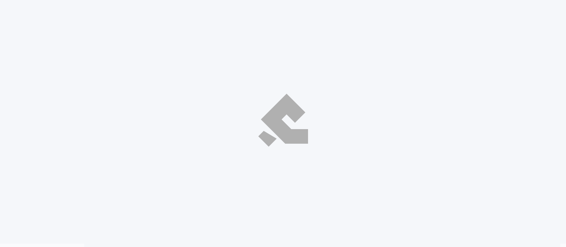
select select "ar"
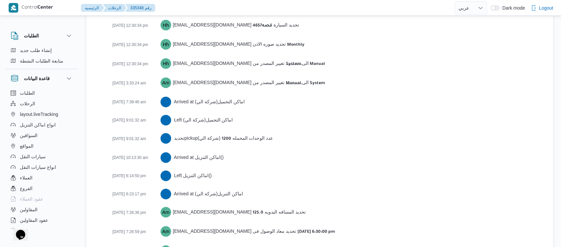
scroll to position [1099, 0]
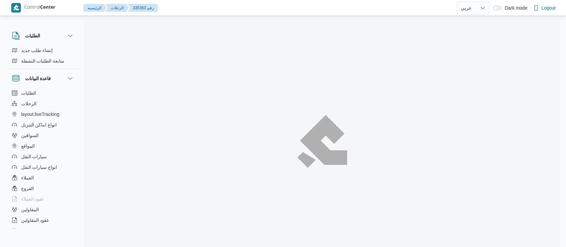
select select "ar"
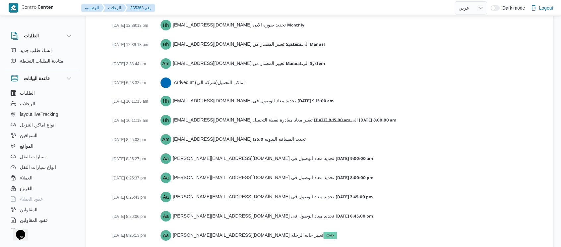
scroll to position [1072, 0]
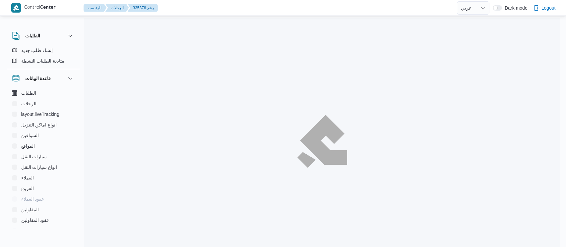
select select "ar"
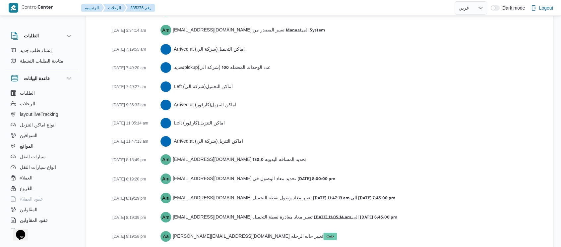
scroll to position [1109, 0]
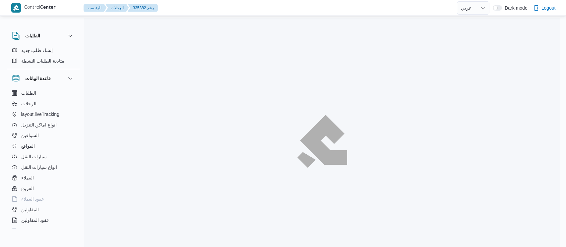
select select "ar"
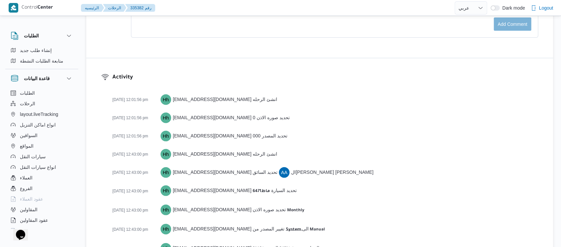
scroll to position [1194, 0]
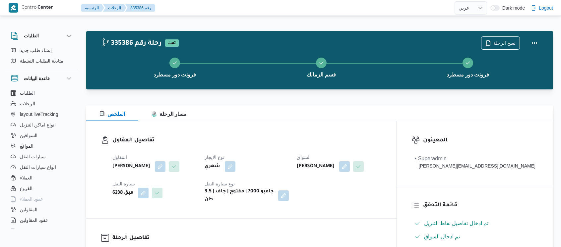
select select "ar"
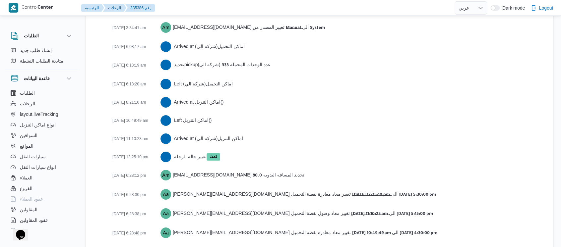
scroll to position [1109, 0]
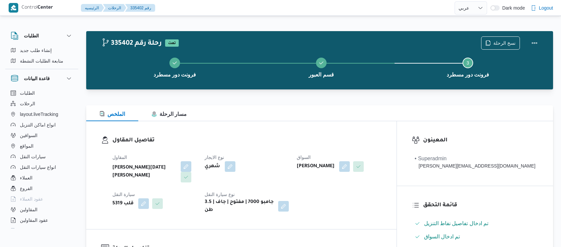
select select "ar"
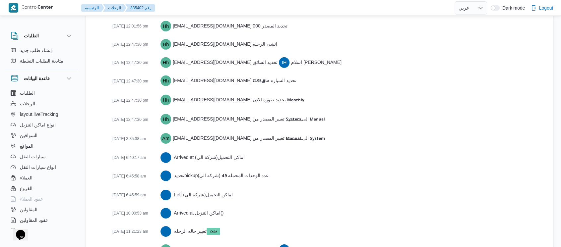
scroll to position [1006, 0]
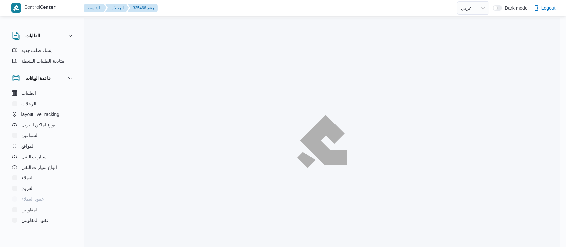
select select "ar"
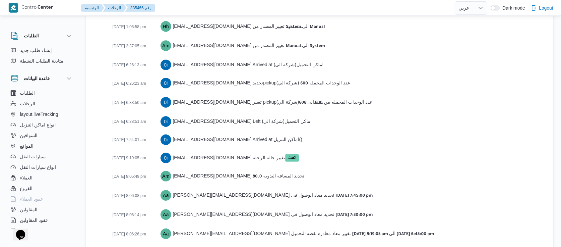
scroll to position [1091, 0]
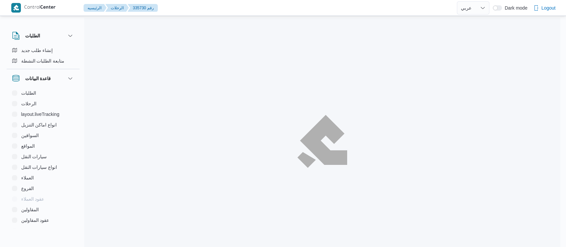
select select "ar"
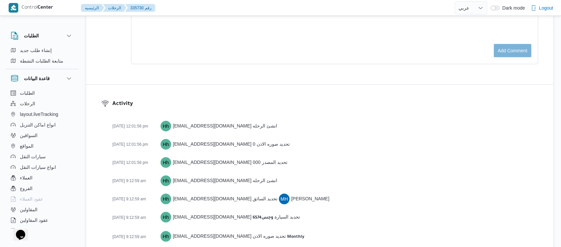
scroll to position [1128, 0]
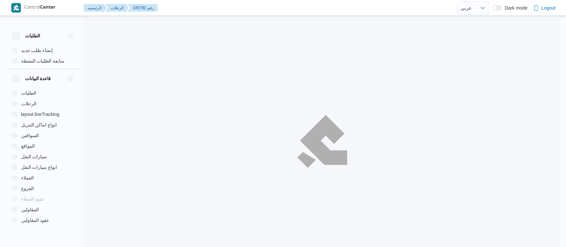
select select "ar"
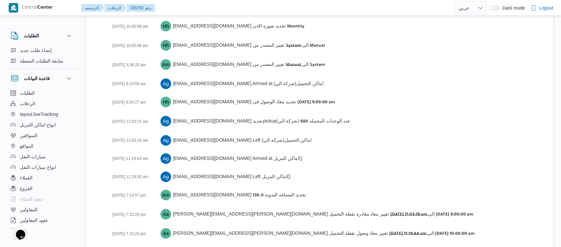
scroll to position [1146, 0]
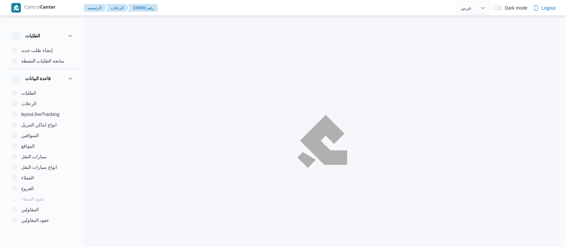
select select "ar"
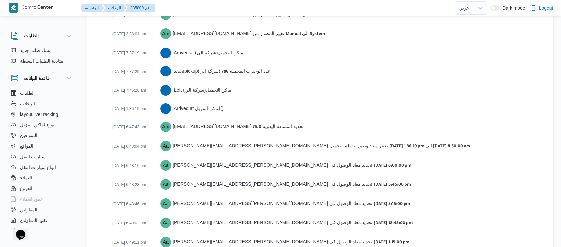
scroll to position [1135, 0]
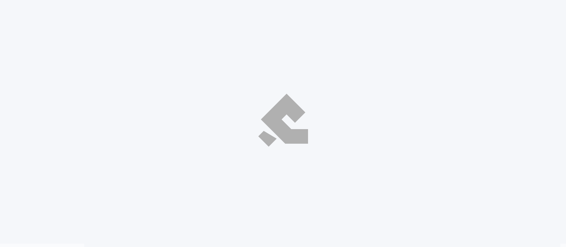
select select "ar"
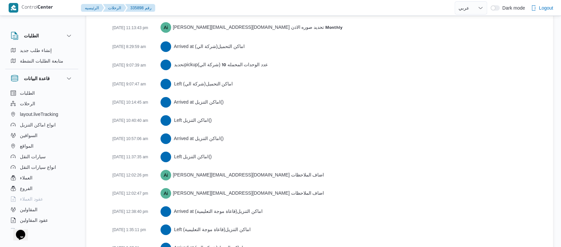
scroll to position [1170, 0]
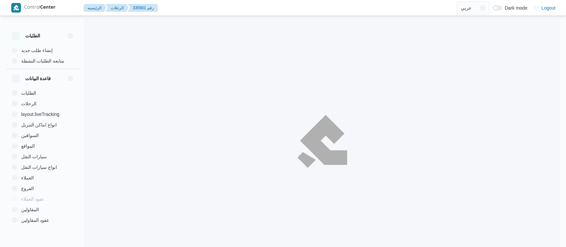
select select "ar"
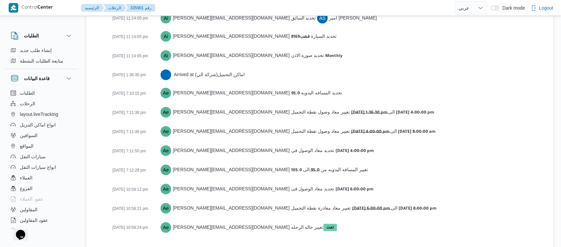
scroll to position [1036, 0]
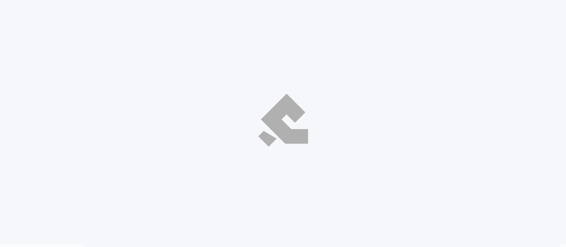
select select "ar"
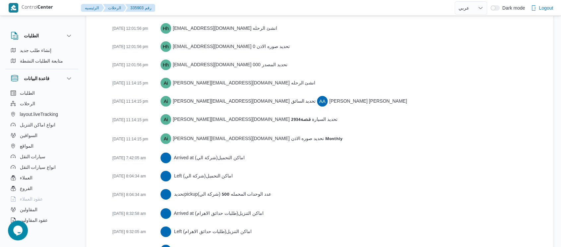
scroll to position [1016, 0]
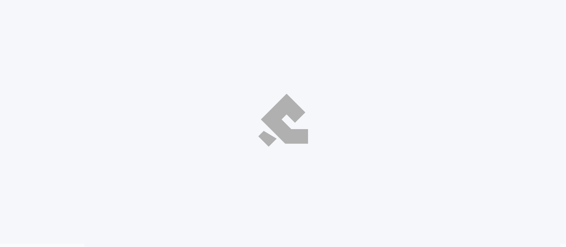
select select "ar"
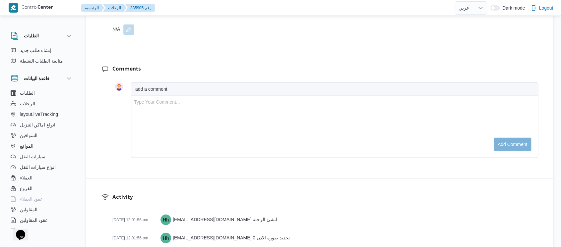
scroll to position [1043, 0]
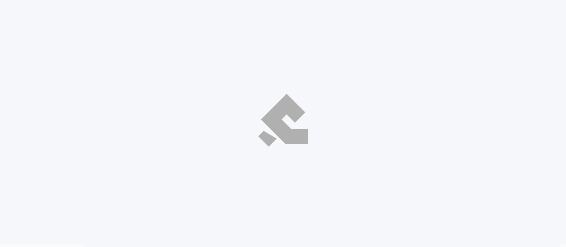
select select "ar"
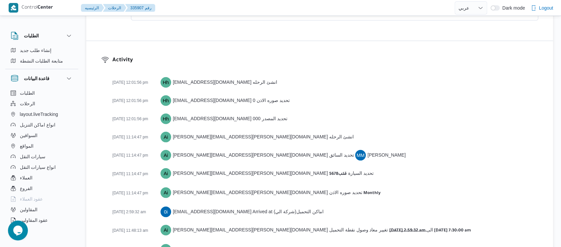
scroll to position [980, 0]
